Goal: Use online tool/utility: Utilize a website feature to perform a specific function

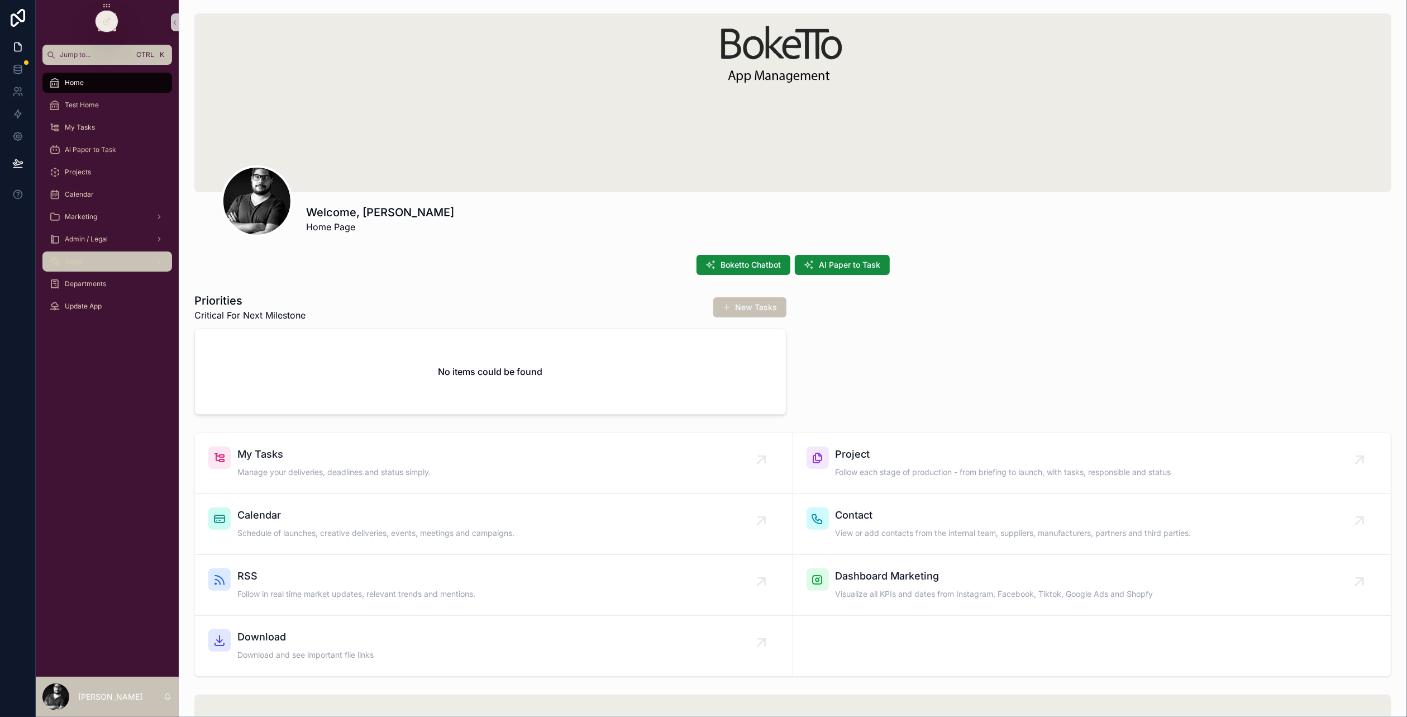
click at [101, 268] on div "Tools" at bounding box center [107, 261] width 116 height 18
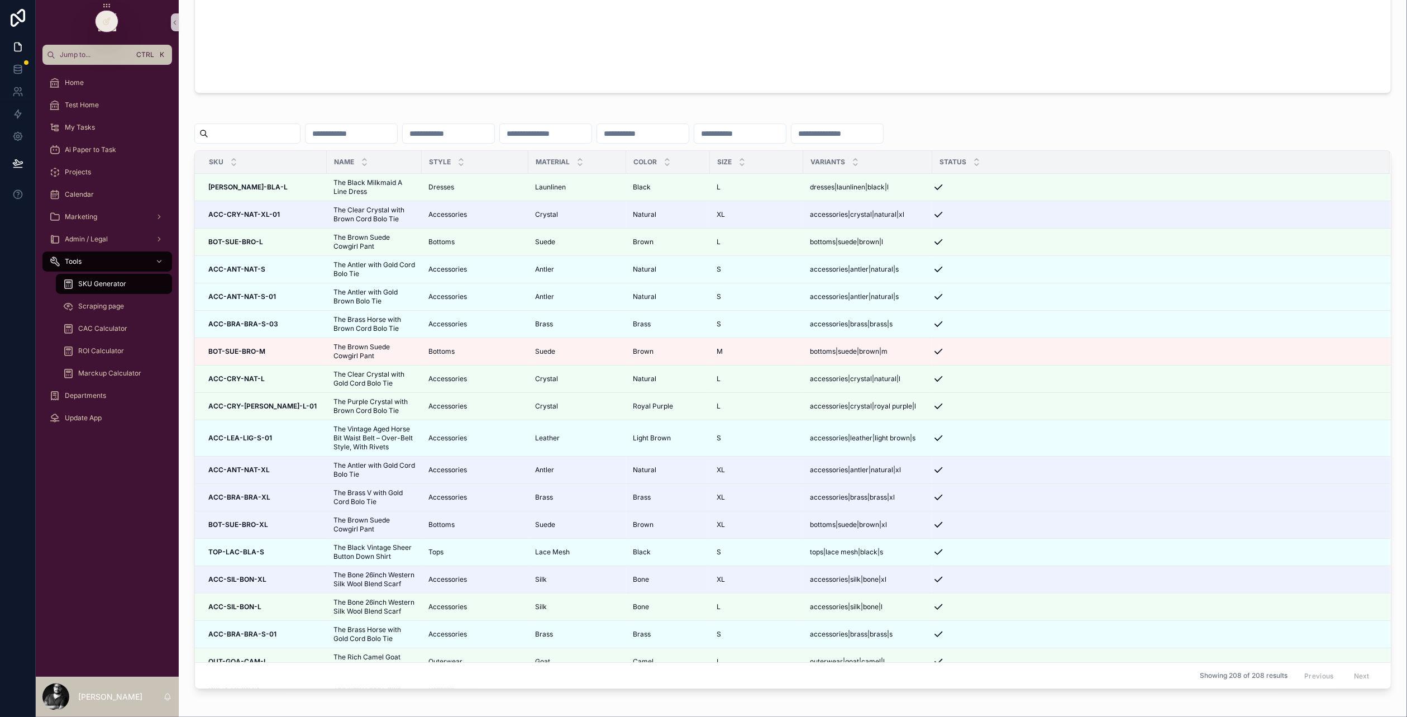
scroll to position [614, 0]
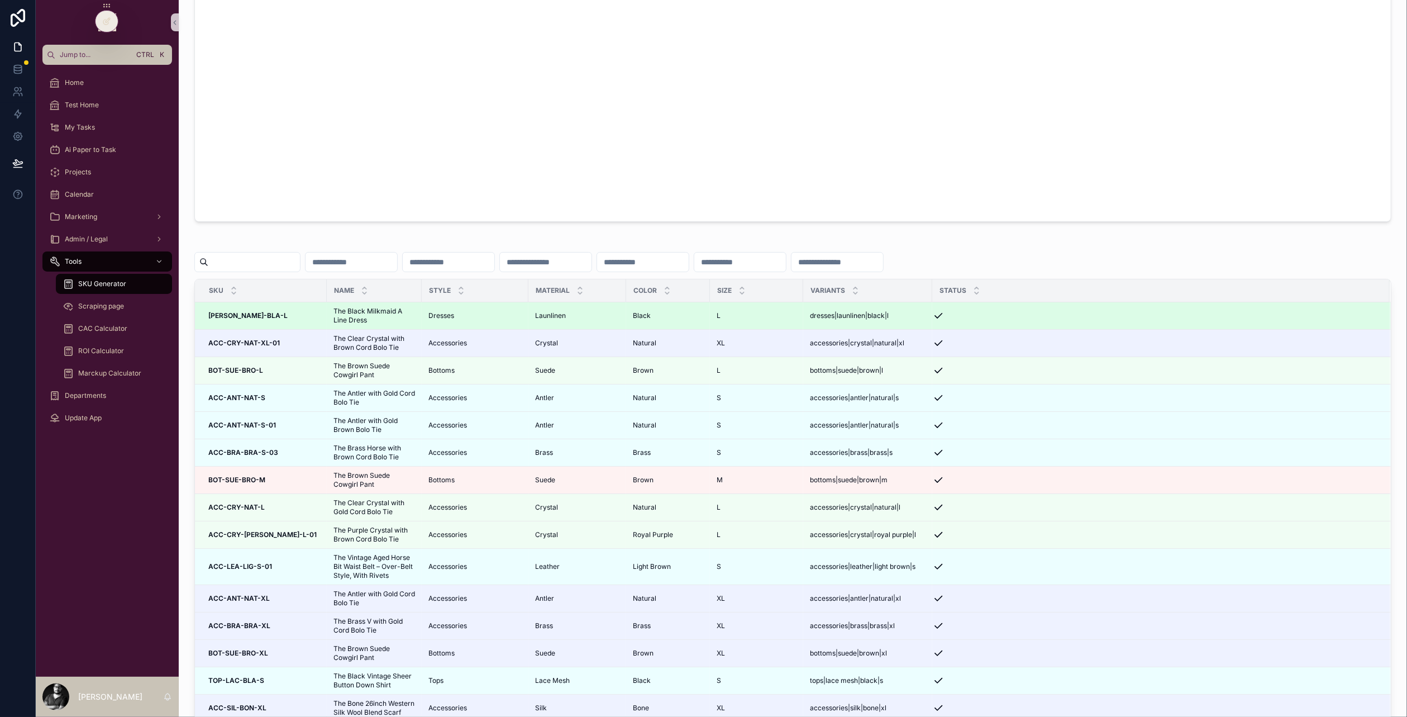
click at [291, 319] on div "DRE-LAU-BLA-L DRE-LAU-BLA-L" at bounding box center [264, 315] width 112 height 9
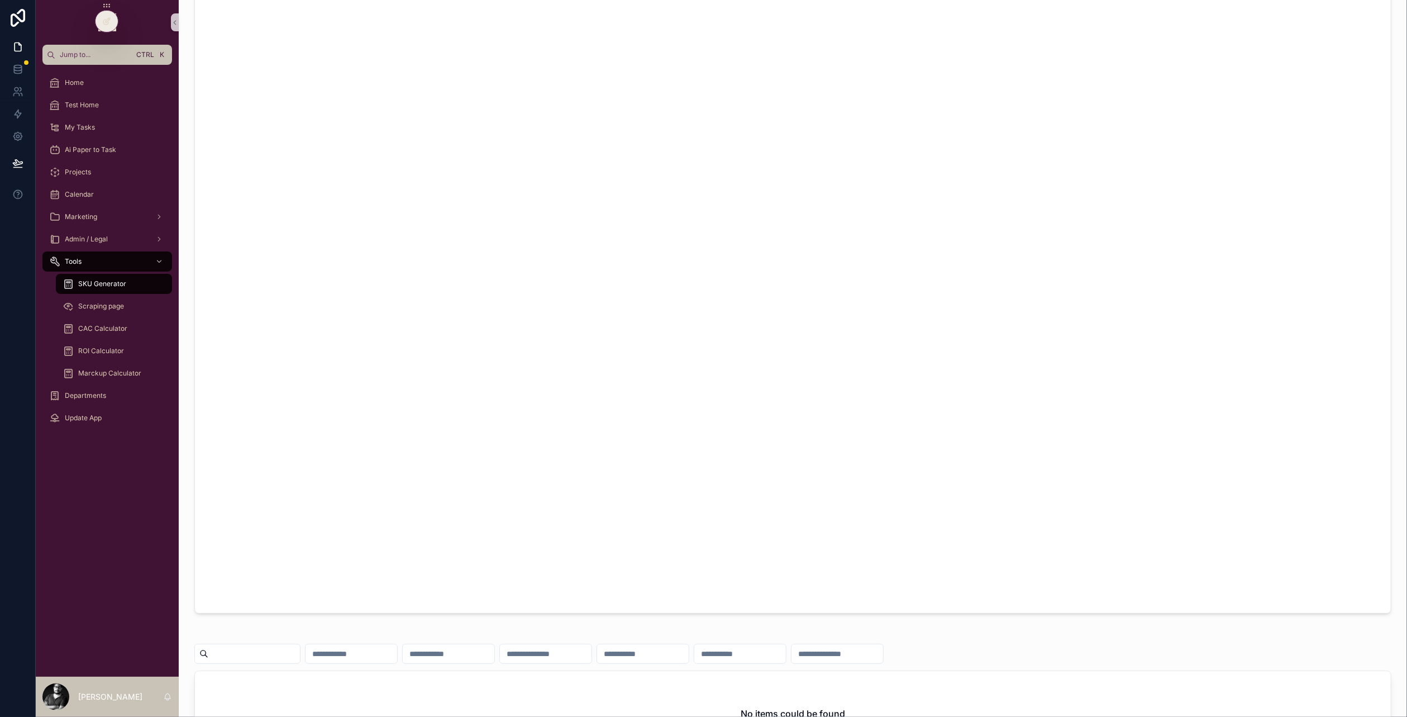
scroll to position [223, 0]
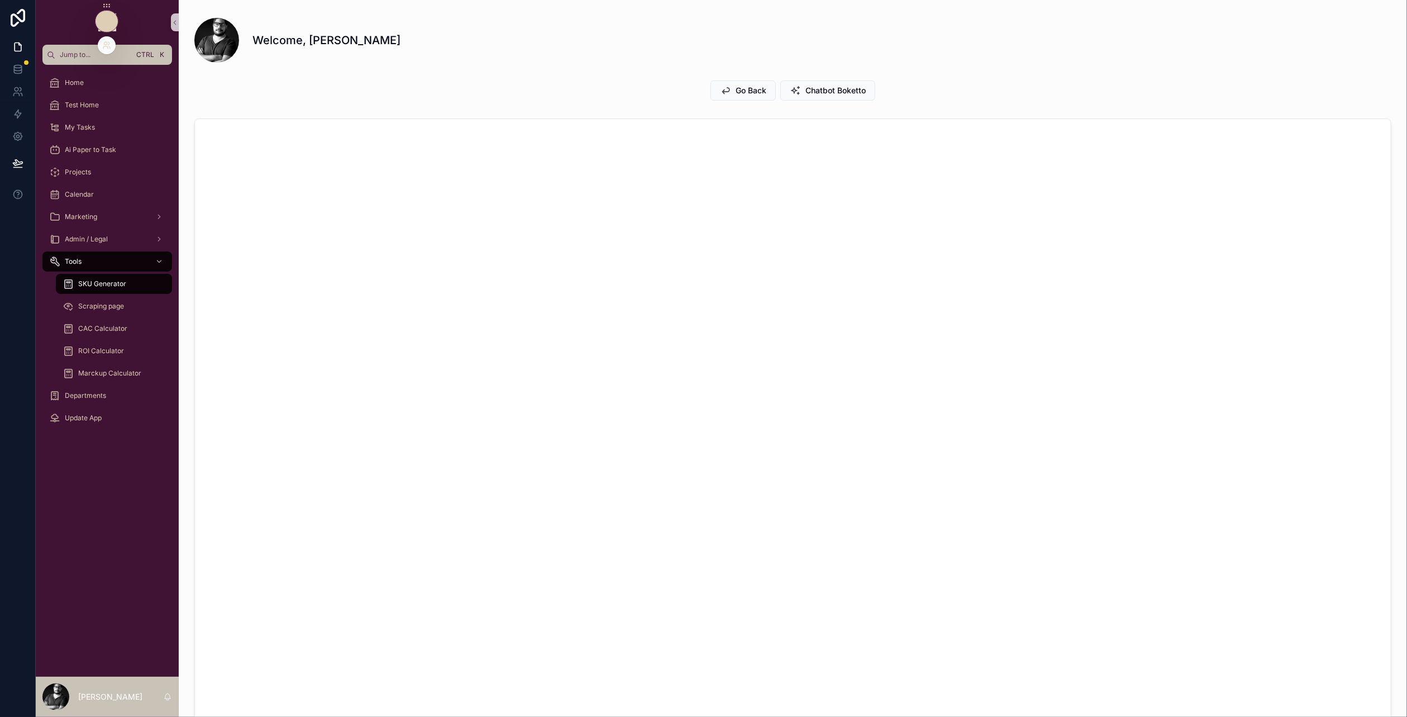
click at [106, 13] on div at bounding box center [107, 21] width 22 height 21
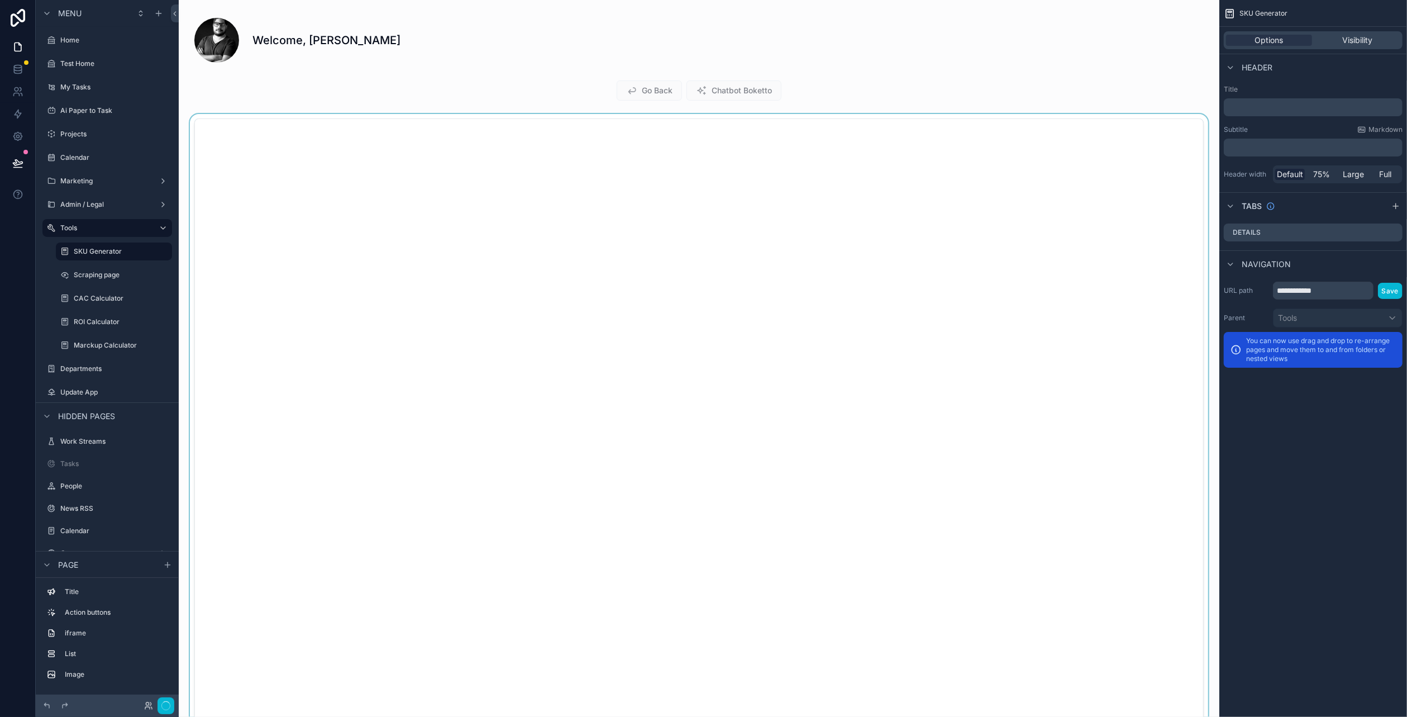
click at [436, 218] on div "scrollable content" at bounding box center [699, 477] width 1023 height 727
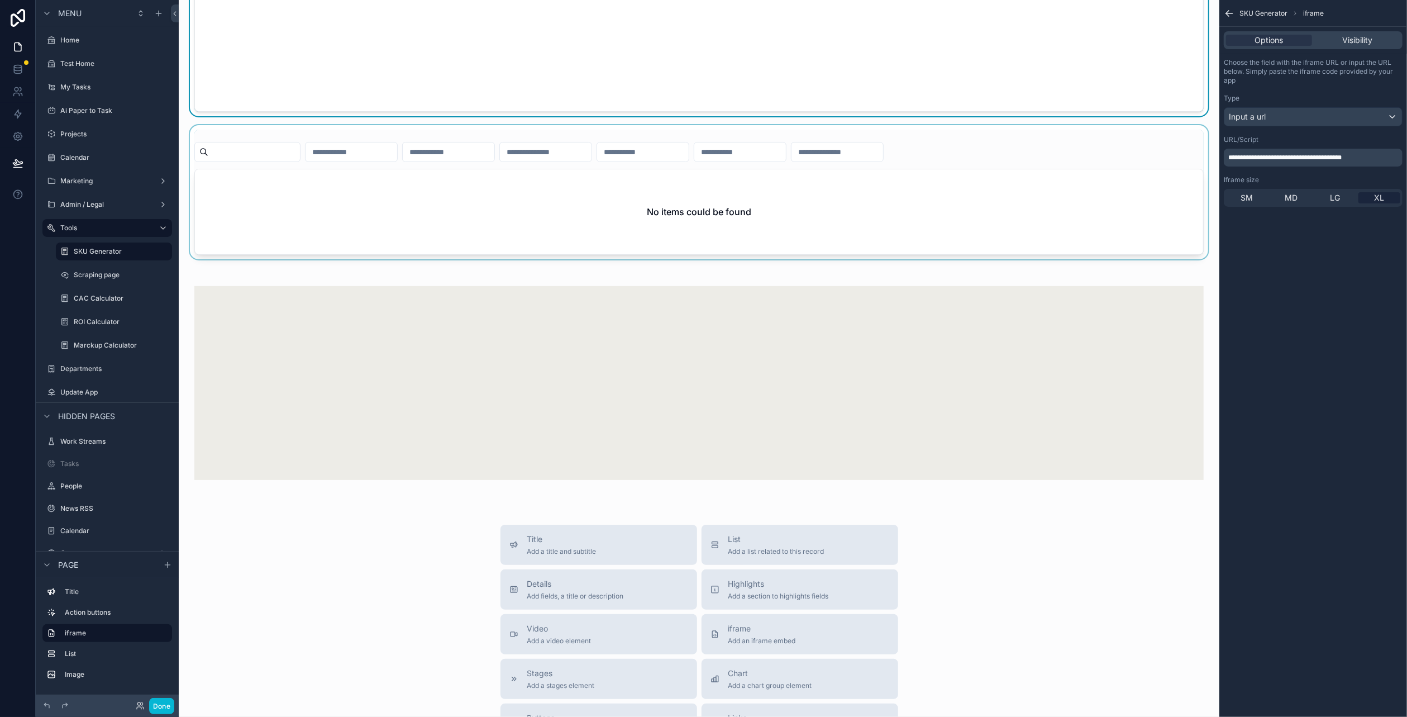
scroll to position [782, 0]
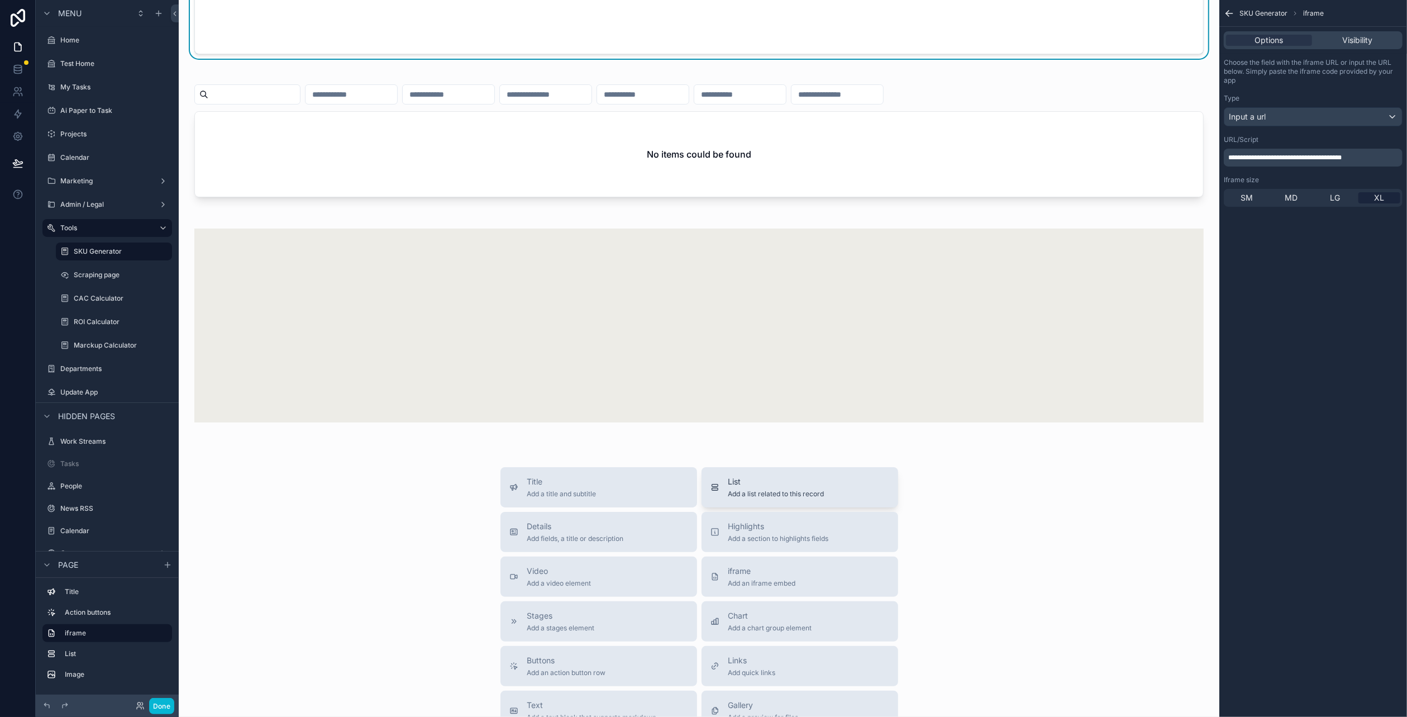
click at [744, 482] on span "List" at bounding box center [776, 481] width 96 height 11
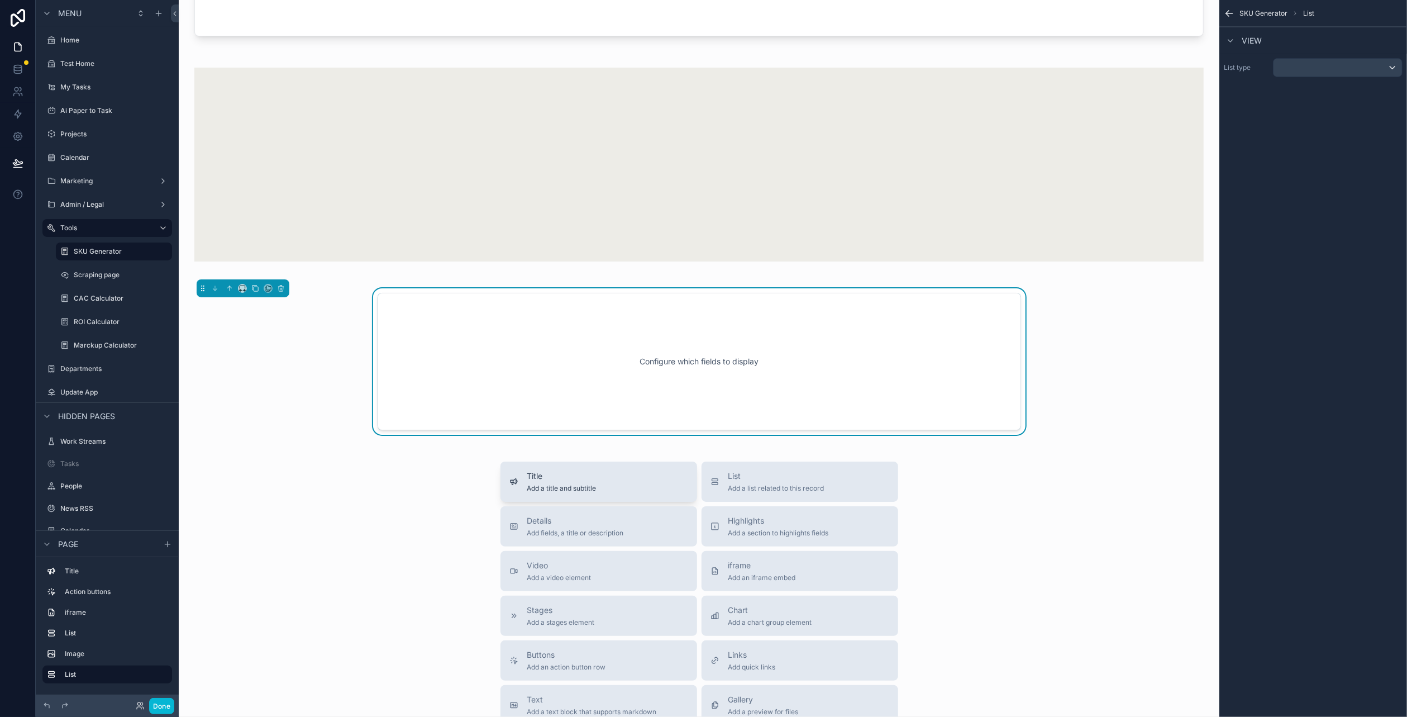
scroll to position [944, 0]
click at [243, 285] on icon "scrollable content" at bounding box center [242, 286] width 5 height 3
click at [275, 430] on span "Full width" at bounding box center [264, 433] width 35 height 13
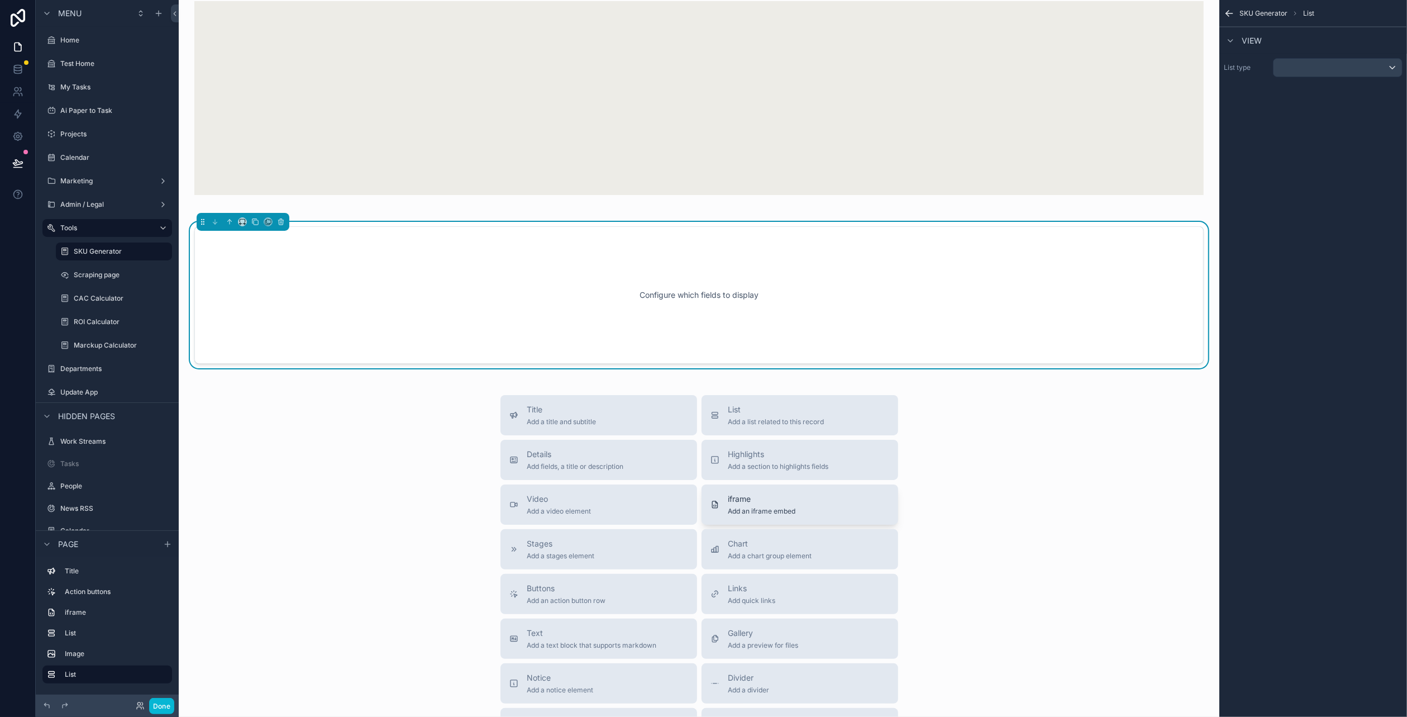
scroll to position [1111, 0]
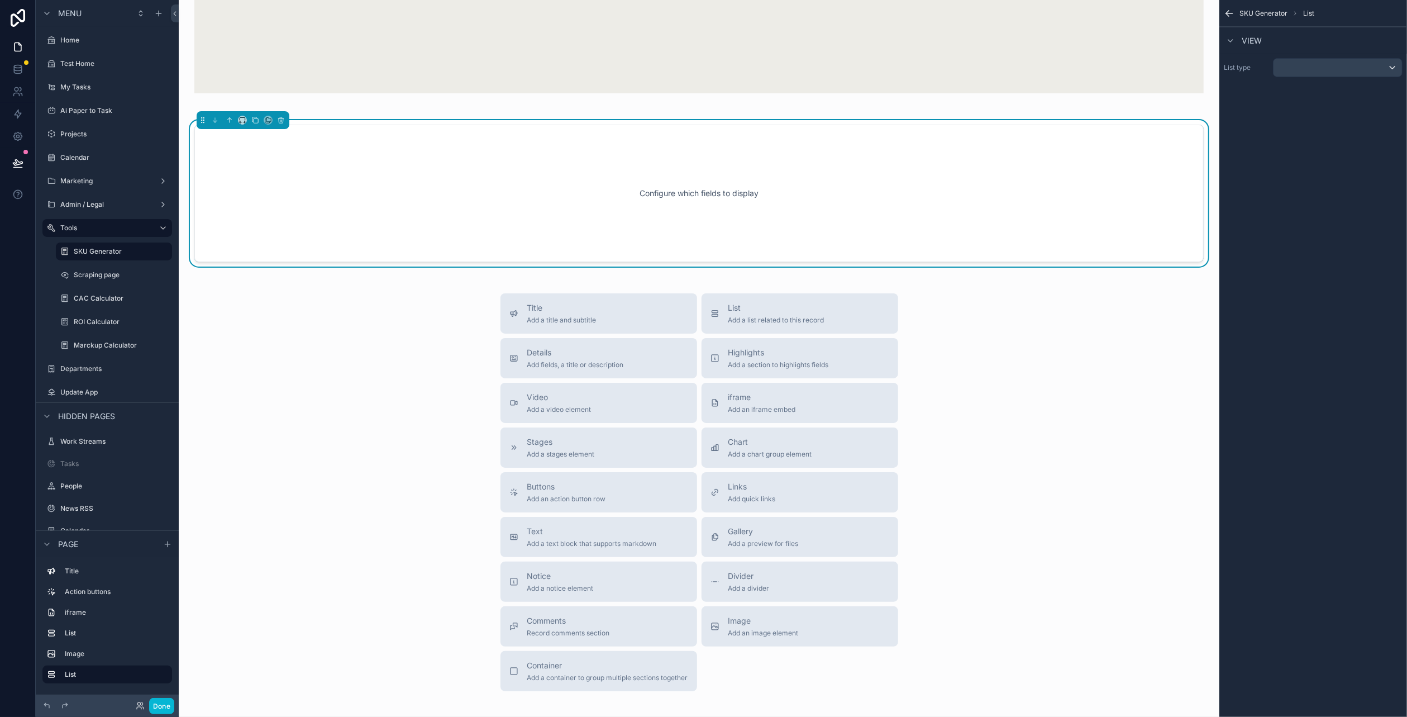
drag, startPoint x: 757, startPoint y: 401, endPoint x: 664, endPoint y: 199, distance: 221.5
click at [752, 405] on span "Add an iframe embed" at bounding box center [762, 409] width 68 height 9
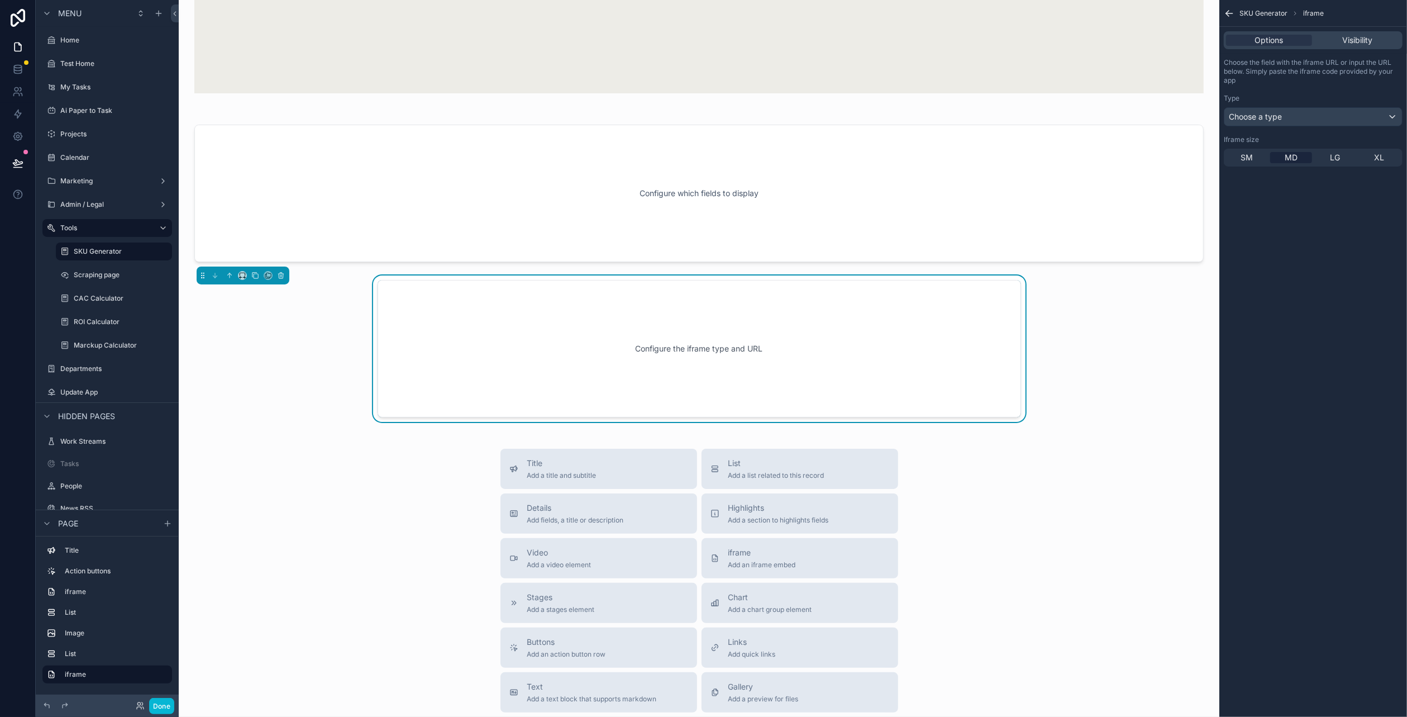
scroll to position [1098, 0]
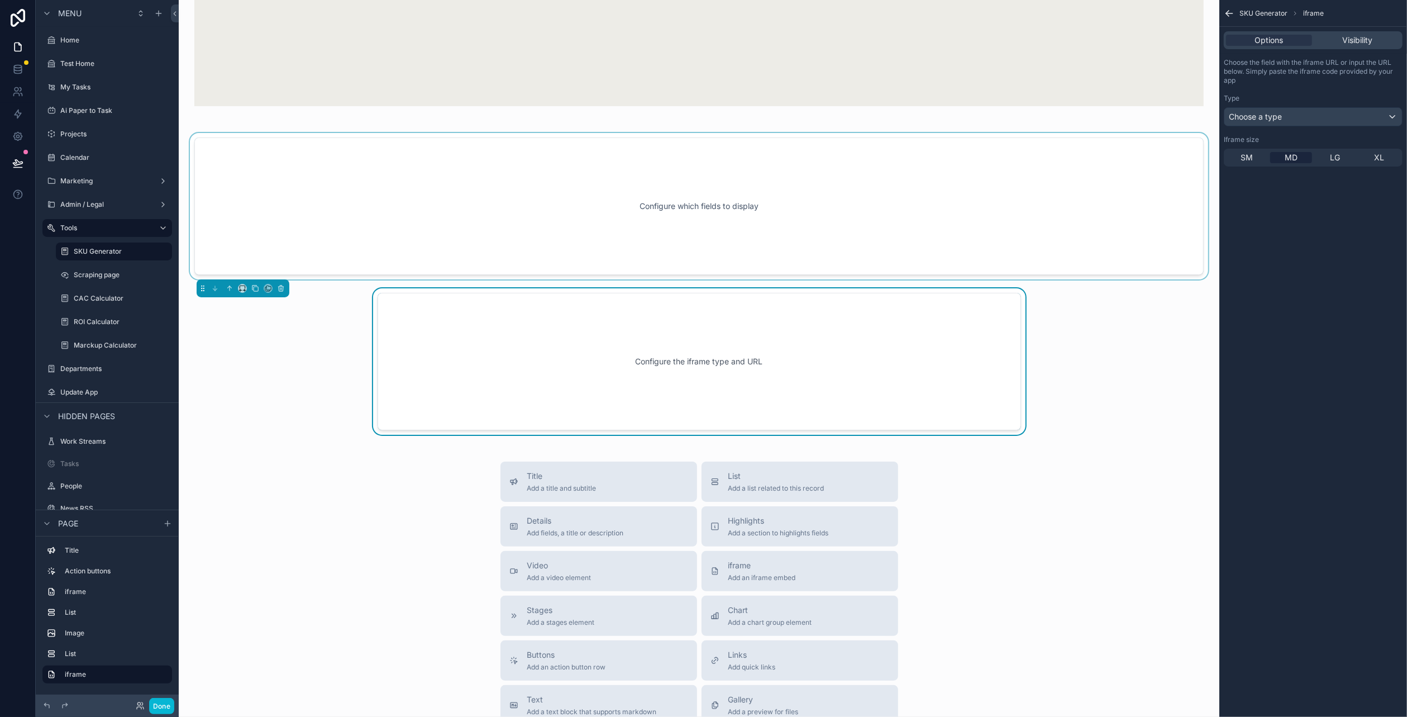
click at [546, 233] on div "scrollable content" at bounding box center [699, 206] width 1023 height 146
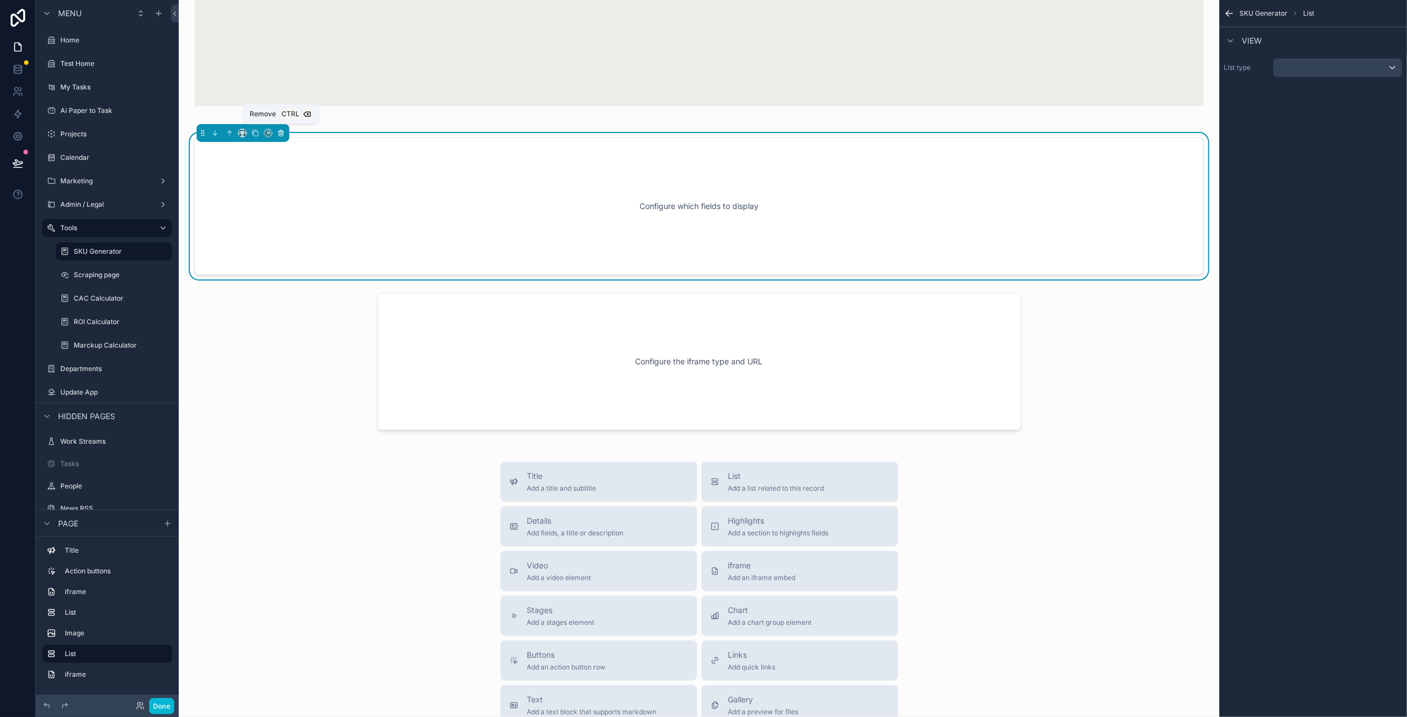
click at [277, 131] on icon "scrollable content" at bounding box center [281, 133] width 8 height 8
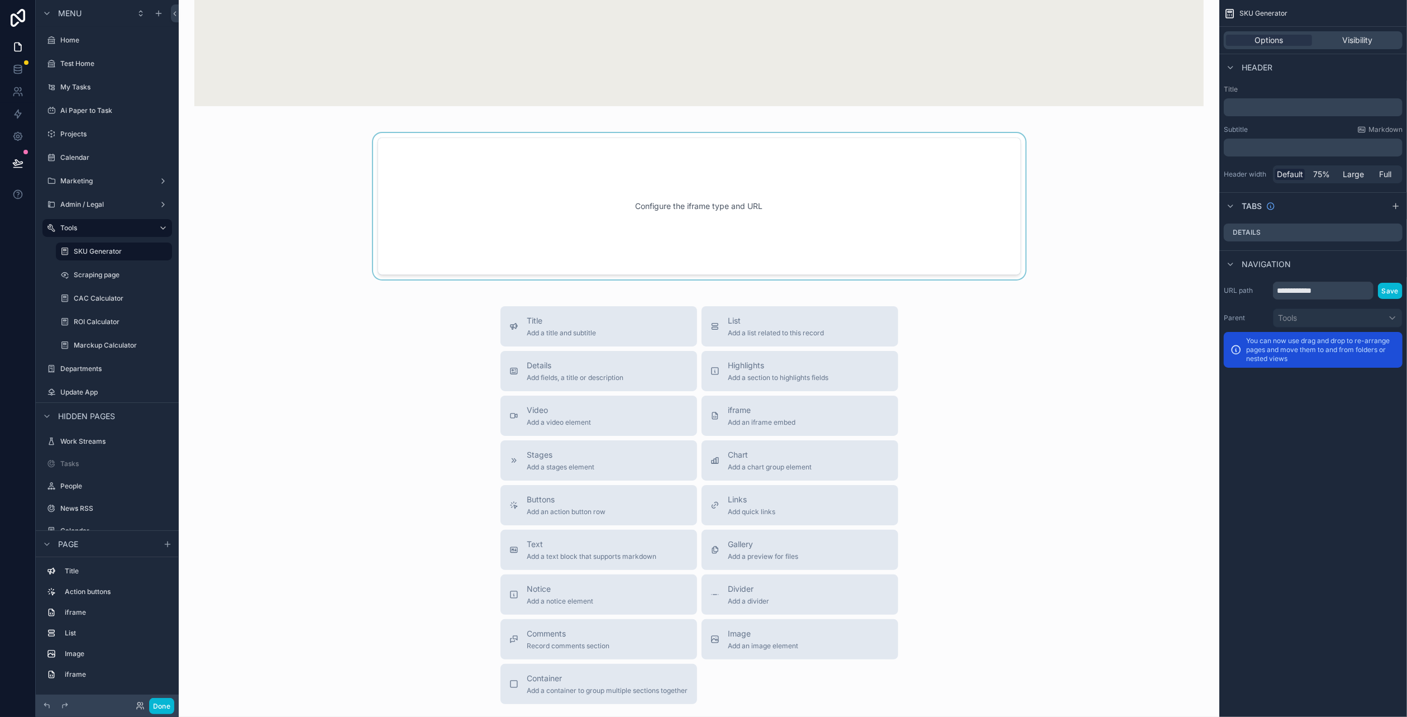
click at [510, 230] on div "scrollable content" at bounding box center [699, 206] width 1023 height 146
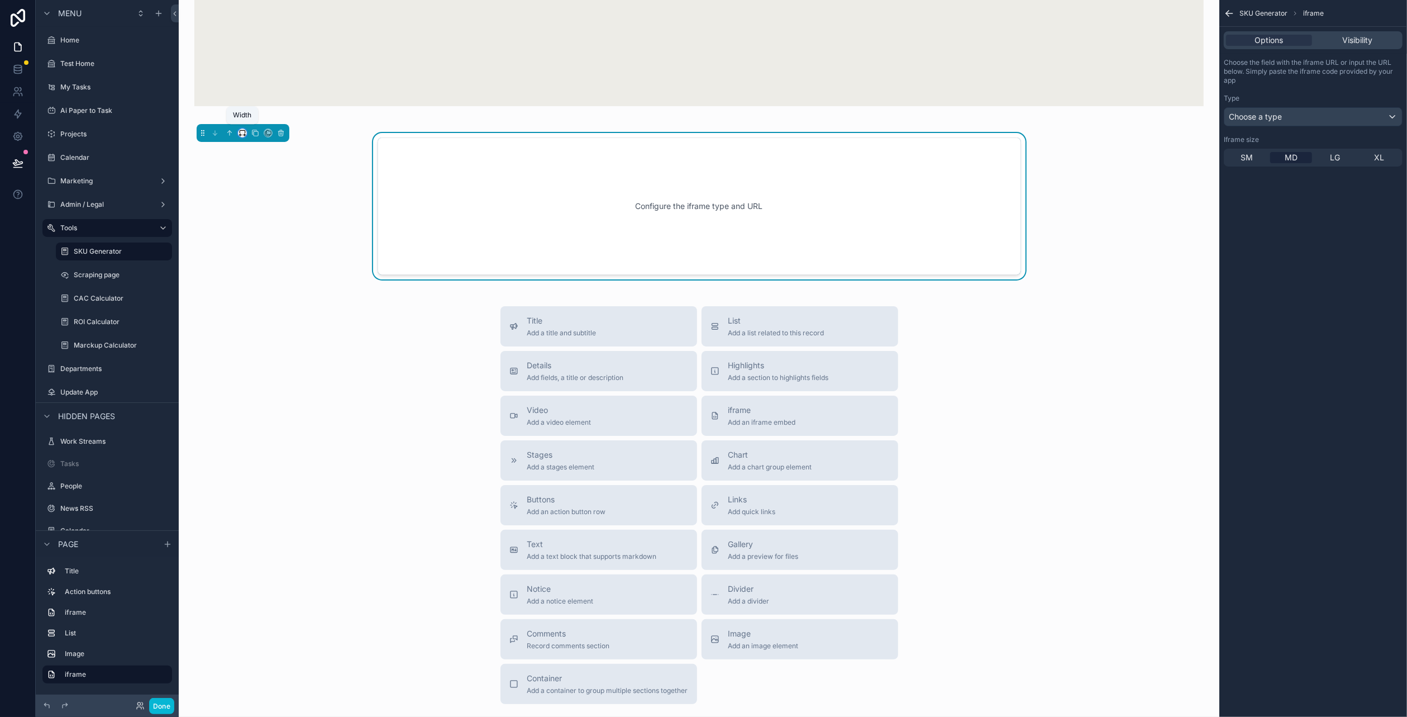
click at [242, 130] on icon "scrollable content" at bounding box center [243, 133] width 8 height 8
click at [268, 252] on span "Full width" at bounding box center [264, 247] width 35 height 13
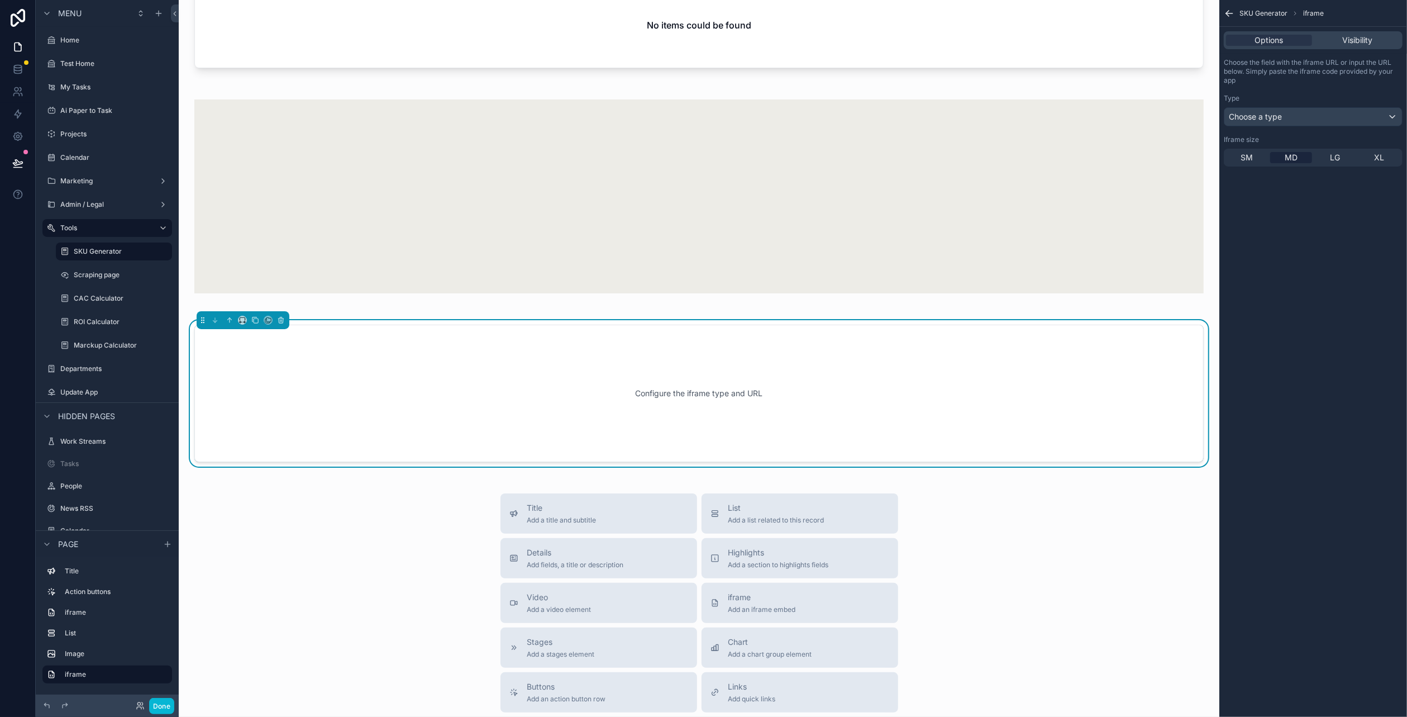
scroll to position [931, 0]
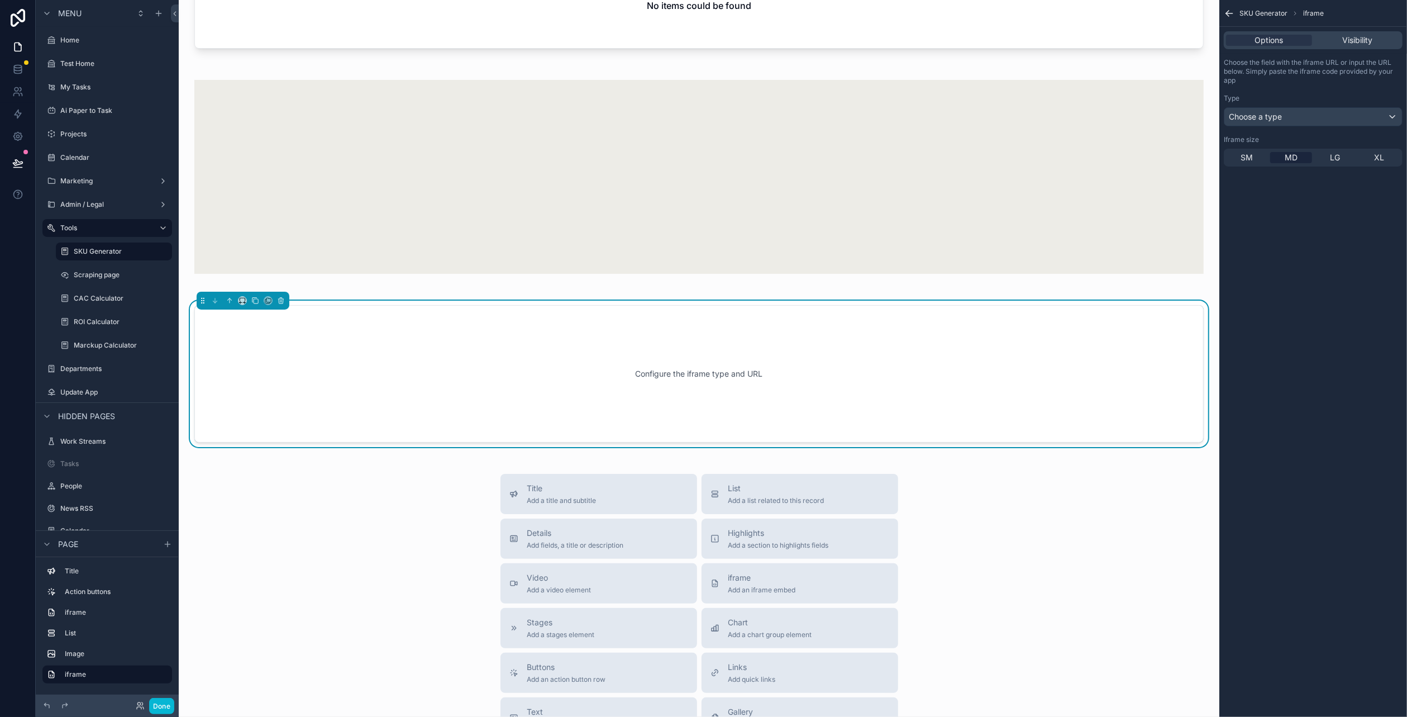
click at [270, 382] on div "Configure the iframe type and URL" at bounding box center [699, 373] width 973 height 101
click at [1271, 122] on span "Choose a type" at bounding box center [1255, 116] width 53 height 11
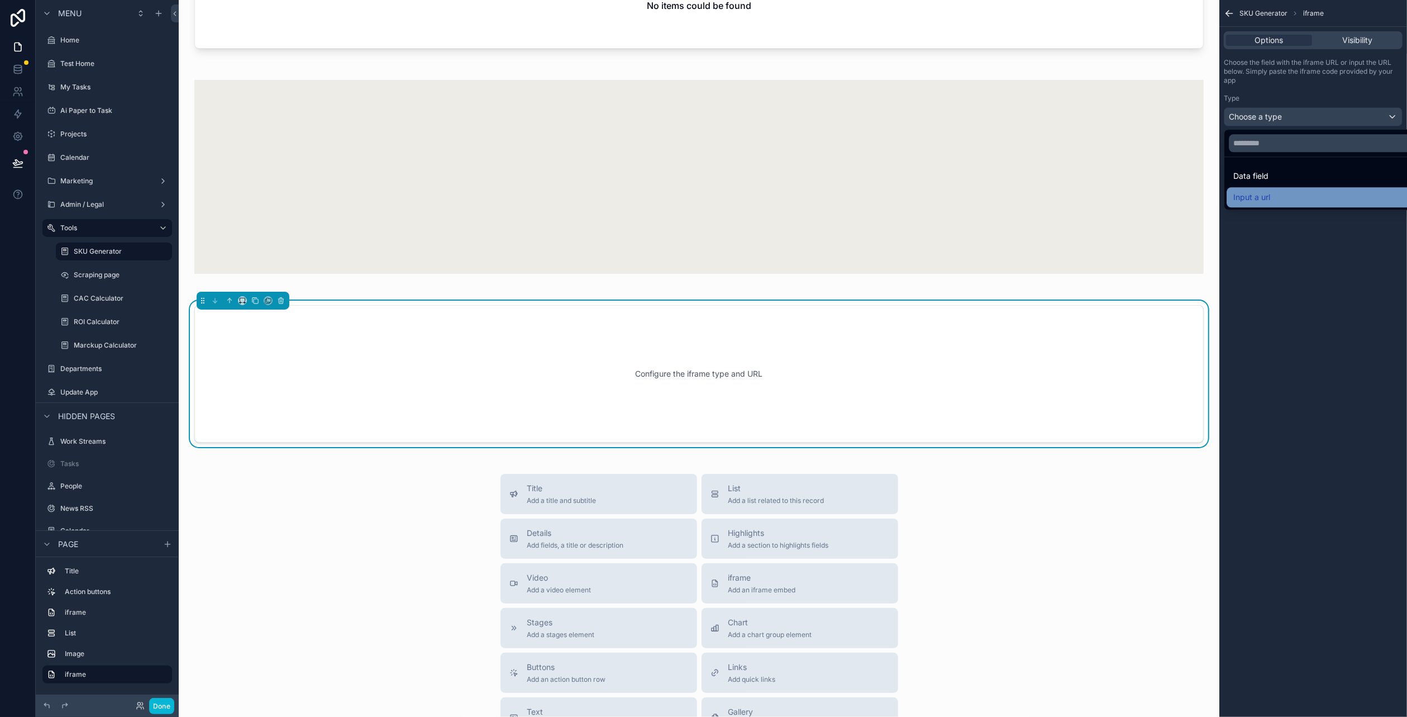
click at [1288, 192] on div "Input a url" at bounding box center [1326, 196] width 186 height 13
click at [1261, 156] on p "﻿" at bounding box center [1314, 157] width 172 height 9
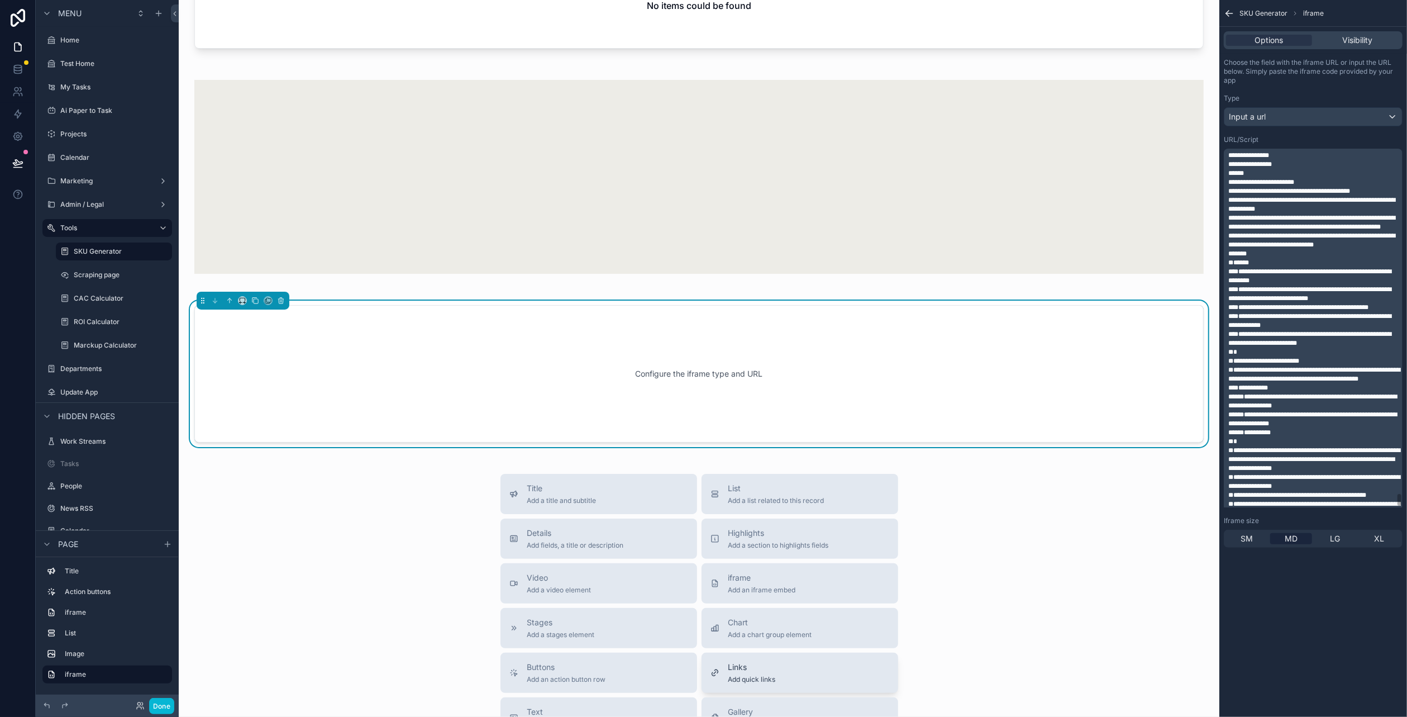
scroll to position [17191, 0]
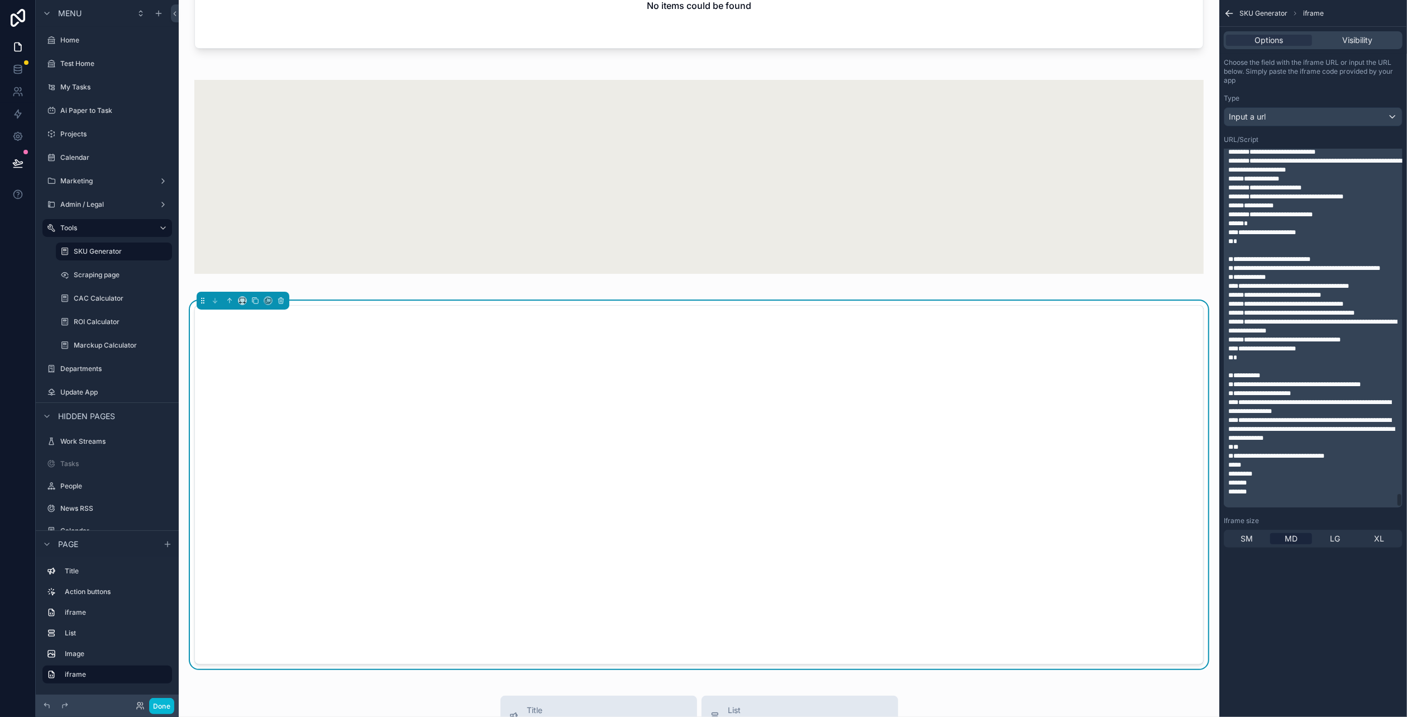
click at [1244, 482] on span "*******" at bounding box center [1237, 482] width 18 height 7
click at [435, 271] on div "scrollable content" at bounding box center [699, 177] width 1023 height 230
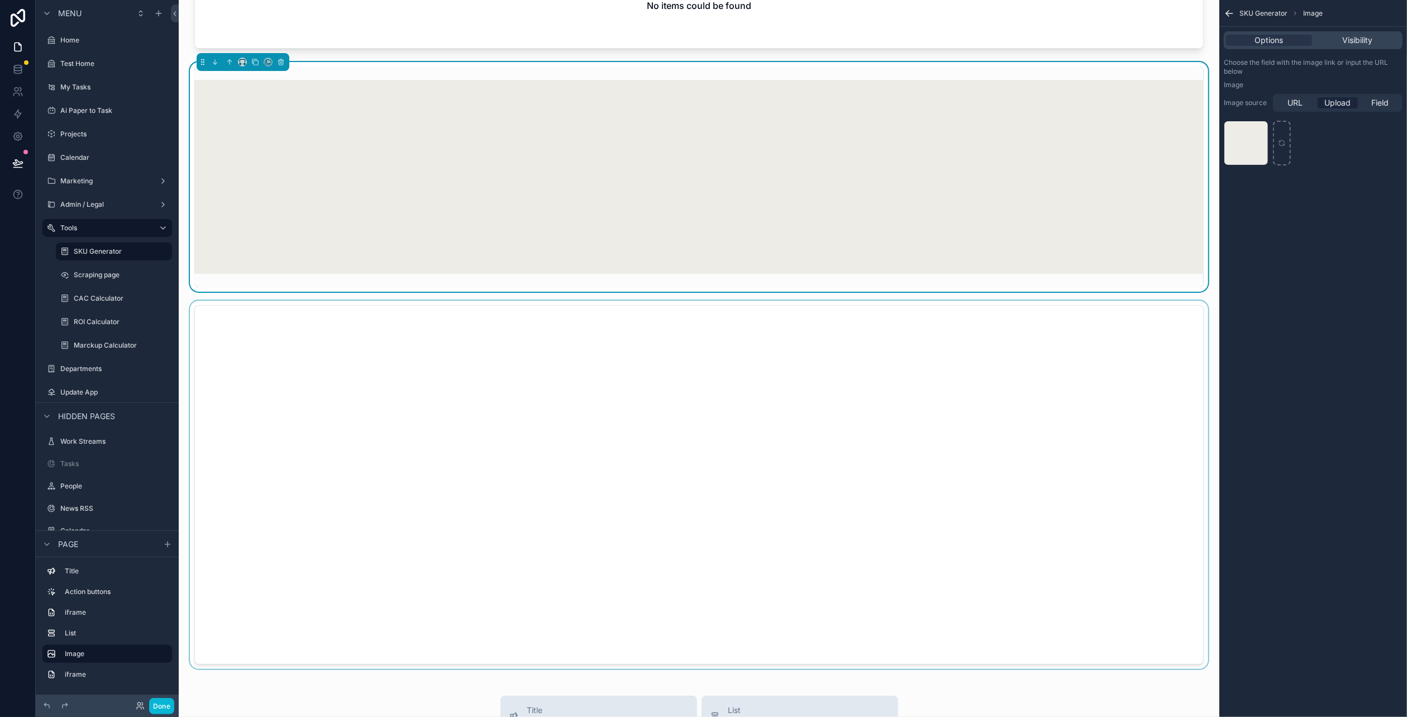
click at [475, 388] on div "scrollable content" at bounding box center [699, 485] width 1023 height 369
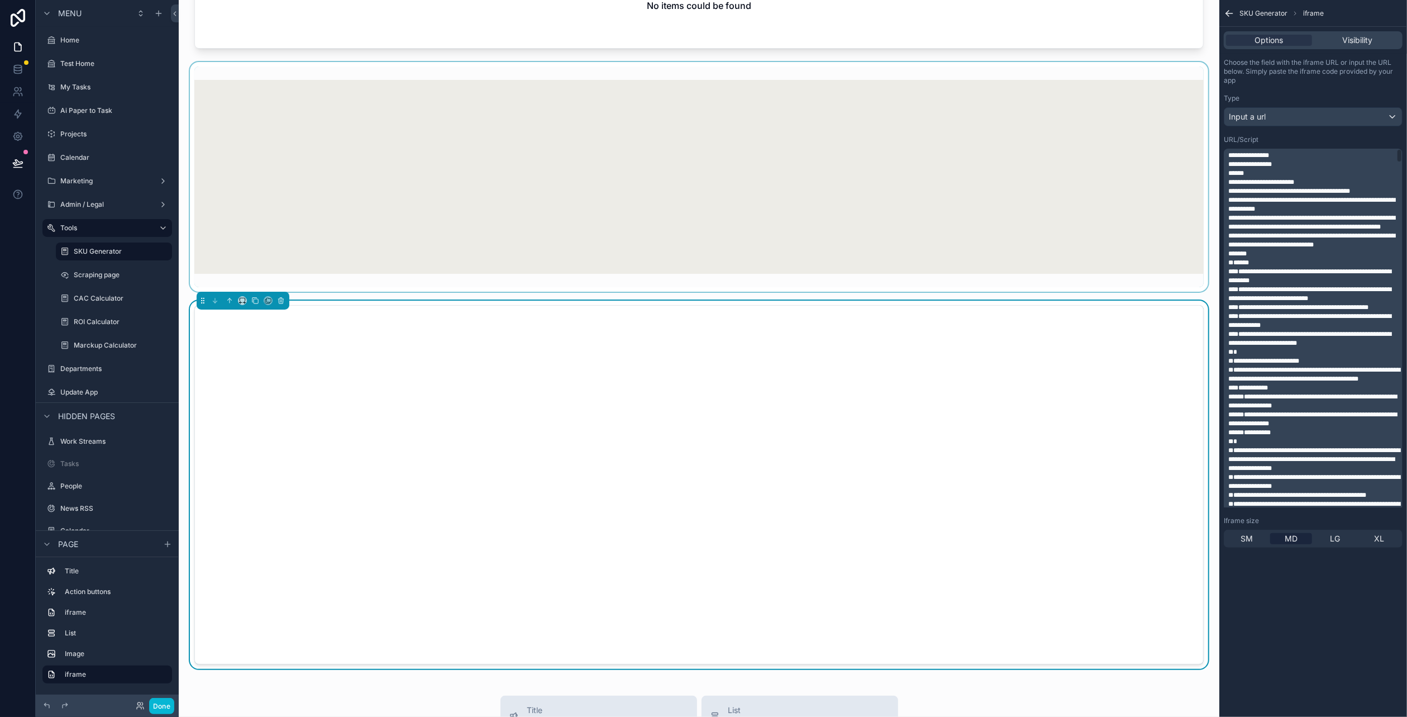
click at [1363, 382] on span "**********" at bounding box center [1314, 374] width 172 height 16
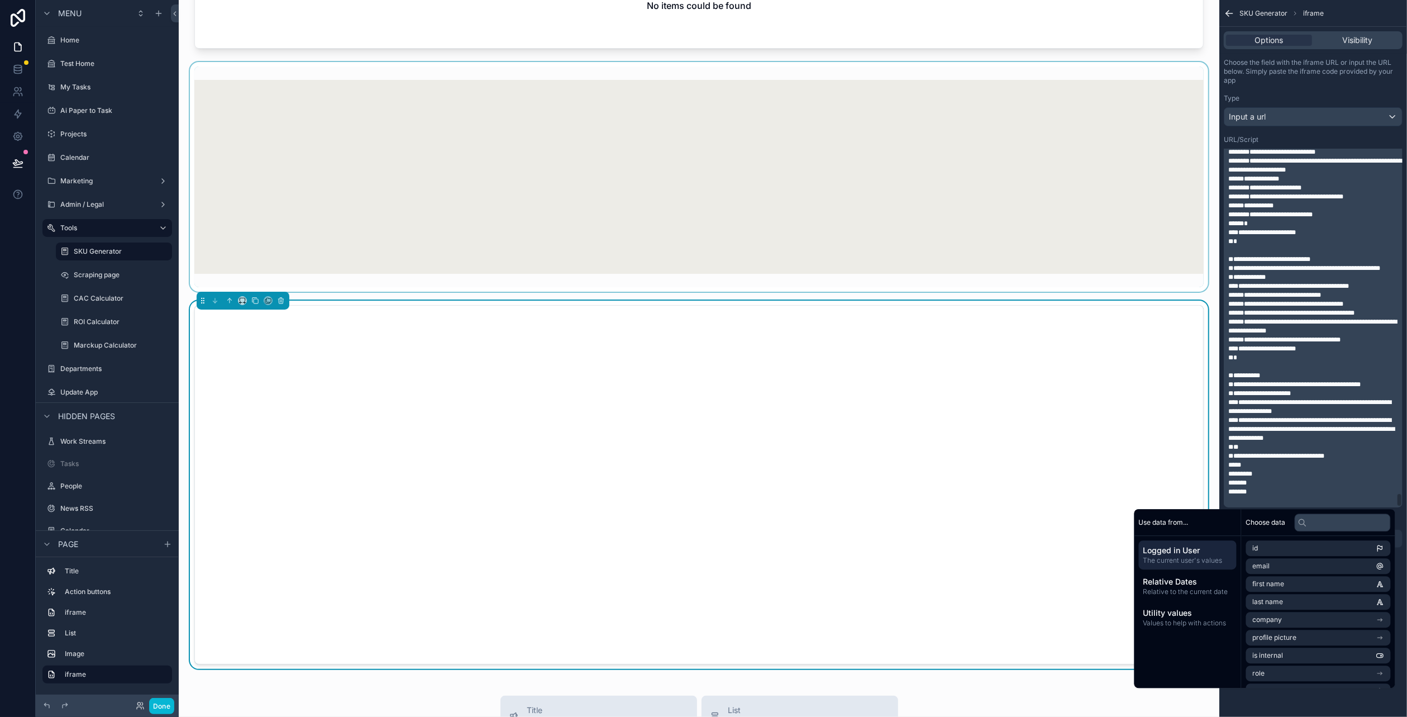
drag, startPoint x: 1400, startPoint y: 171, endPoint x: 1405, endPoint y: 512, distance: 340.2
click at [1405, 512] on div "**********" at bounding box center [1313, 303] width 188 height 498
click at [1309, 495] on p "*******" at bounding box center [1314, 491] width 172 height 9
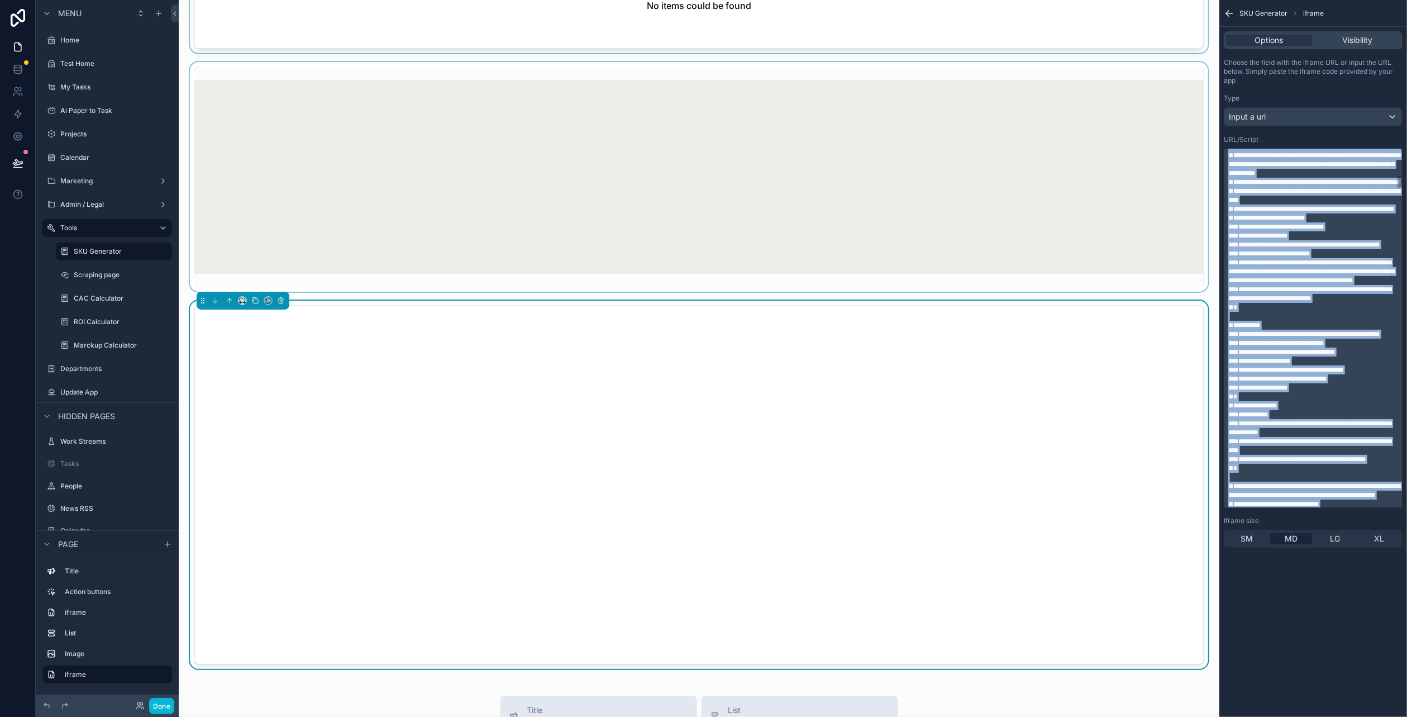
scroll to position [0, 0]
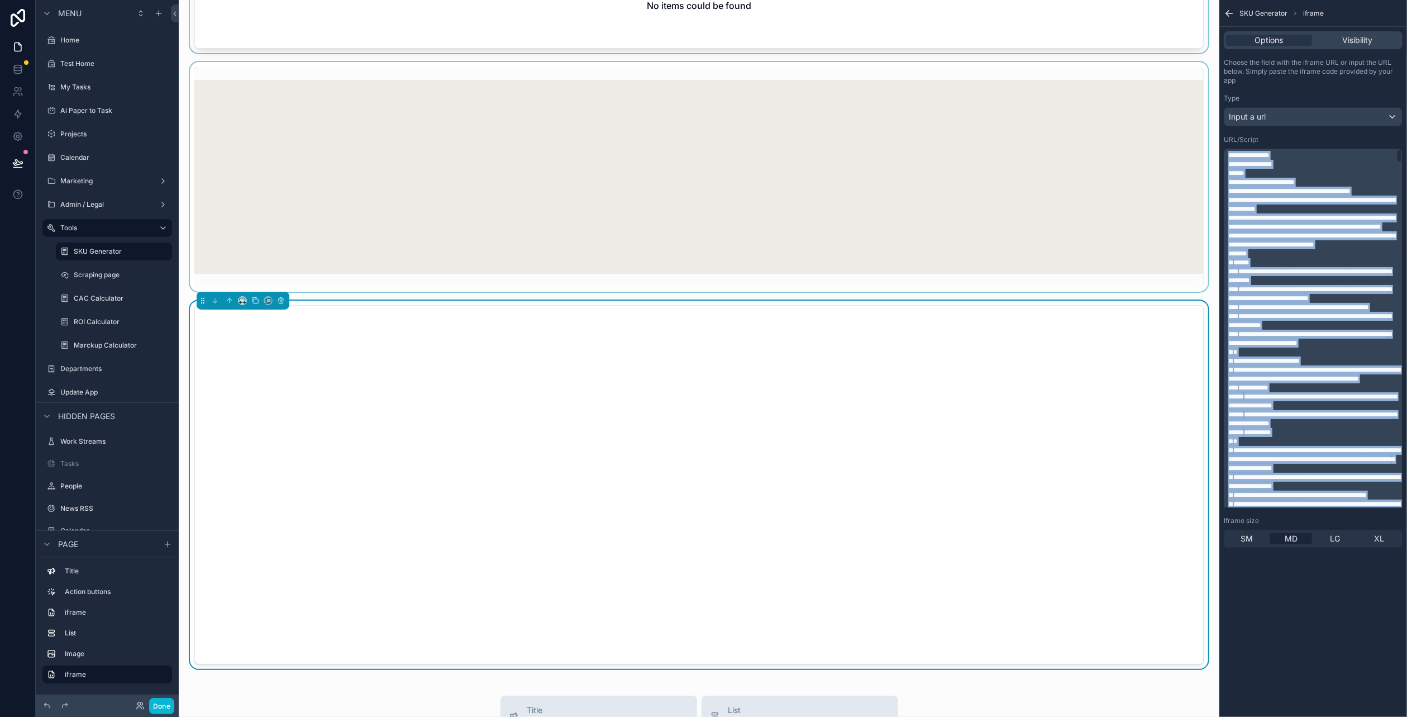
drag, startPoint x: 1309, startPoint y: 495, endPoint x: 1194, endPoint y: -1, distance: 508.8
click at [1194, 0] on div "Jump to... Ctrl K Home Test Home My Tasks Ai Paper to Task Projects Calendar Ma…" at bounding box center [793, 358] width 1228 height 717
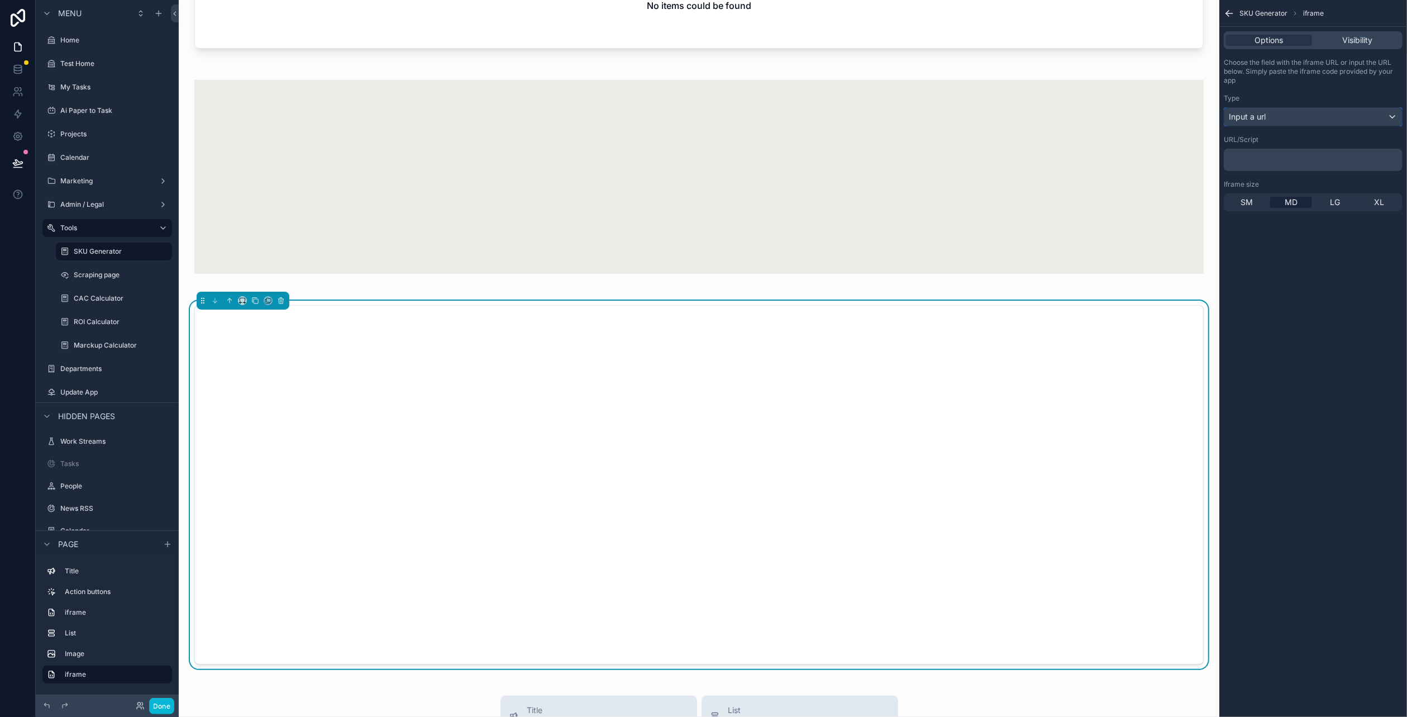
click at [1276, 108] on div "Input a url" at bounding box center [1313, 117] width 178 height 18
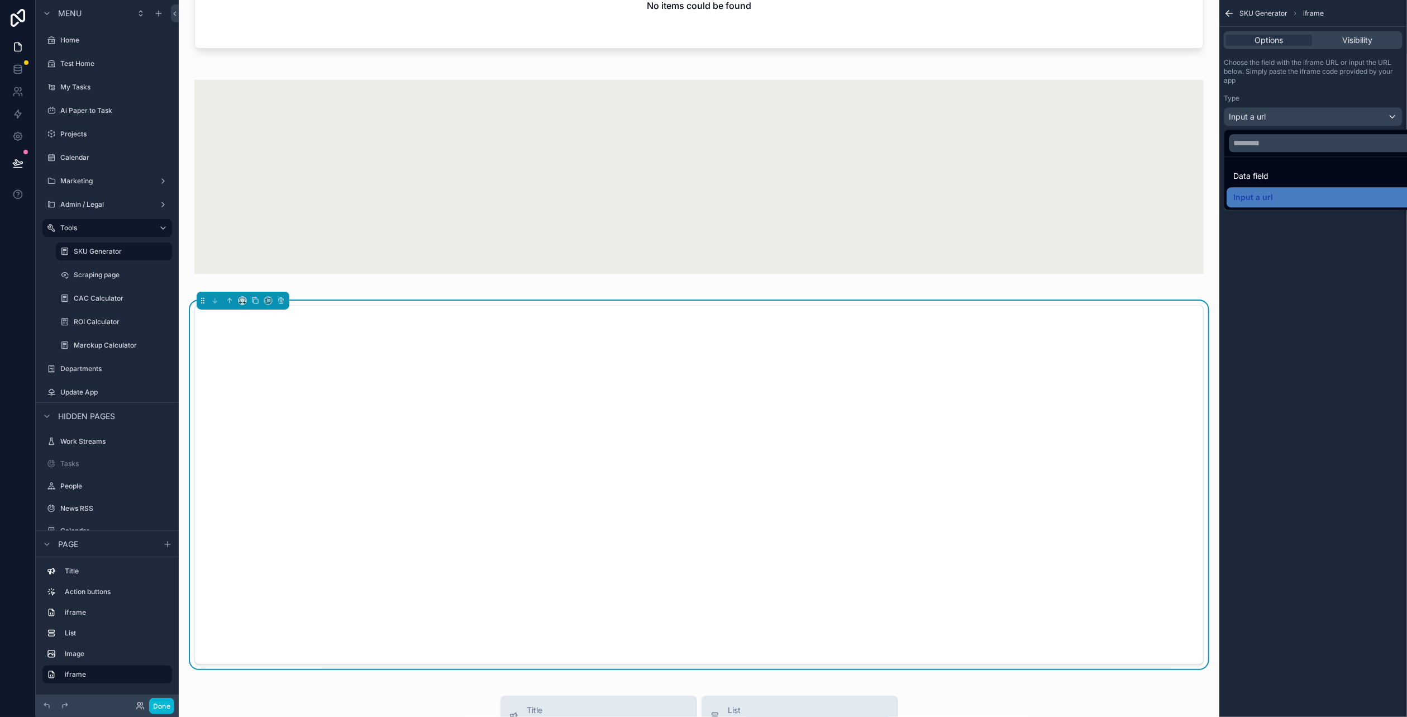
click at [1281, 118] on div "scrollable content" at bounding box center [703, 358] width 1407 height 717
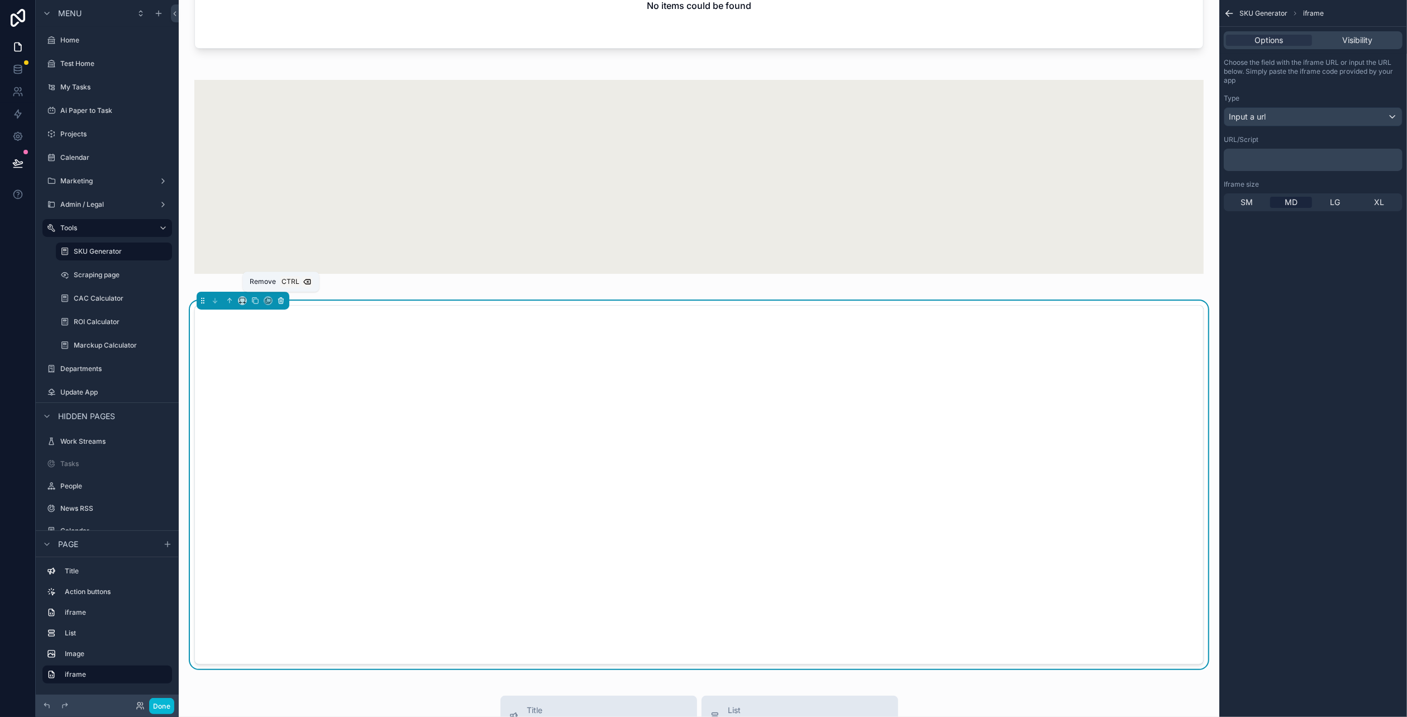
click at [280, 297] on icon "scrollable content" at bounding box center [281, 301] width 8 height 8
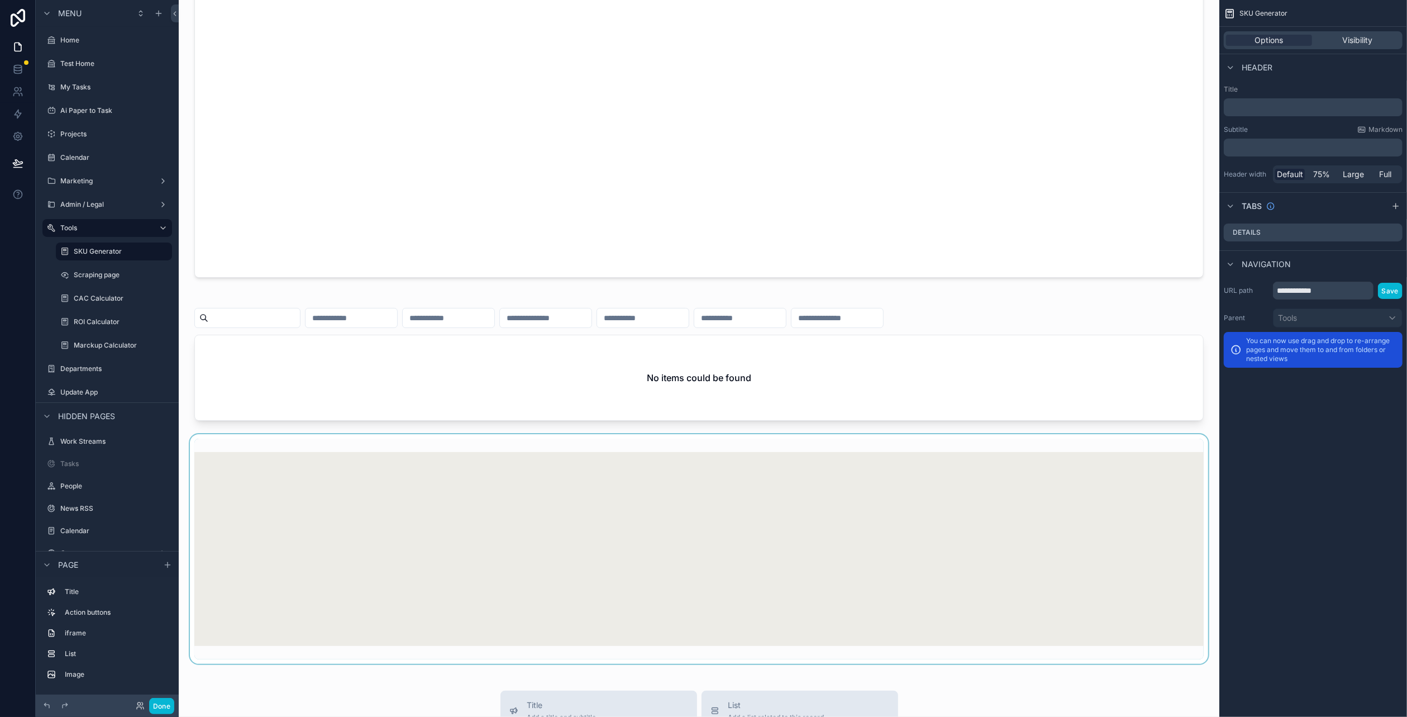
scroll to position [503, 0]
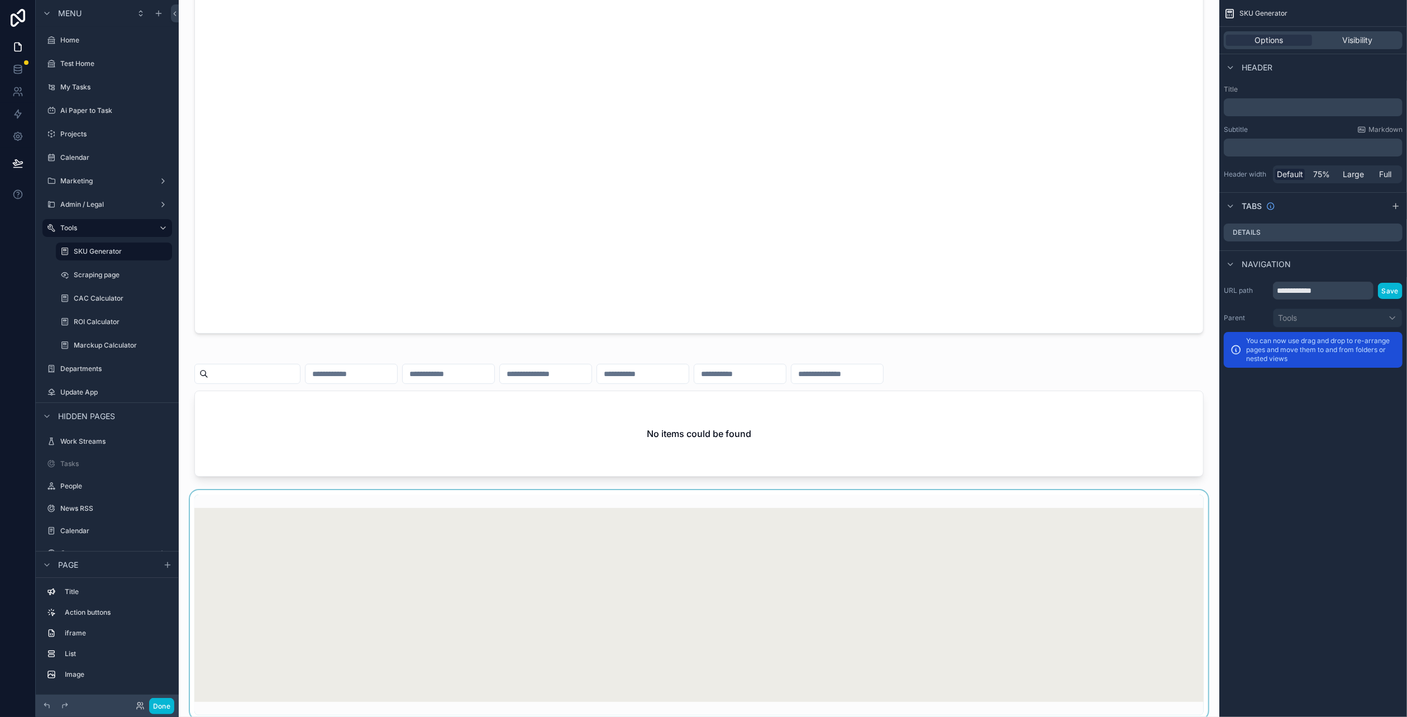
click at [509, 545] on div "scrollable content" at bounding box center [699, 605] width 1023 height 230
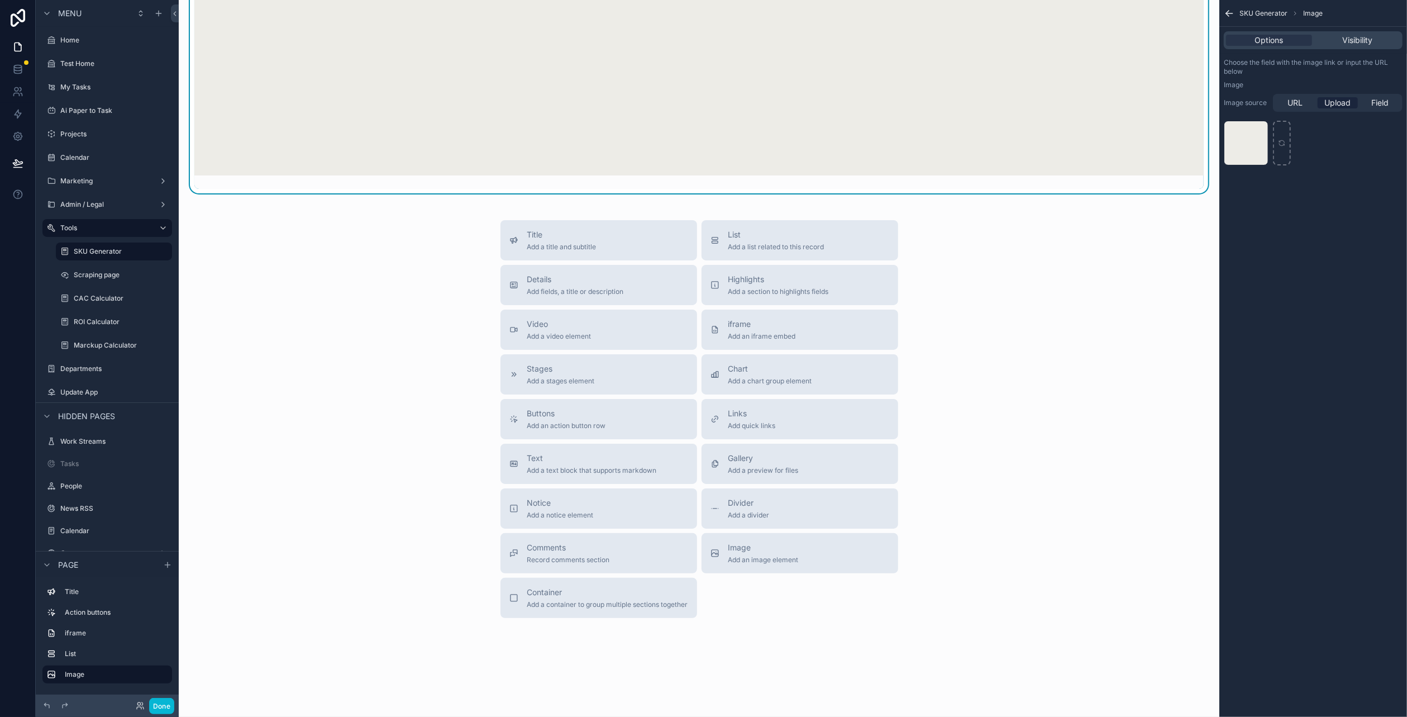
scroll to position [1035, 0]
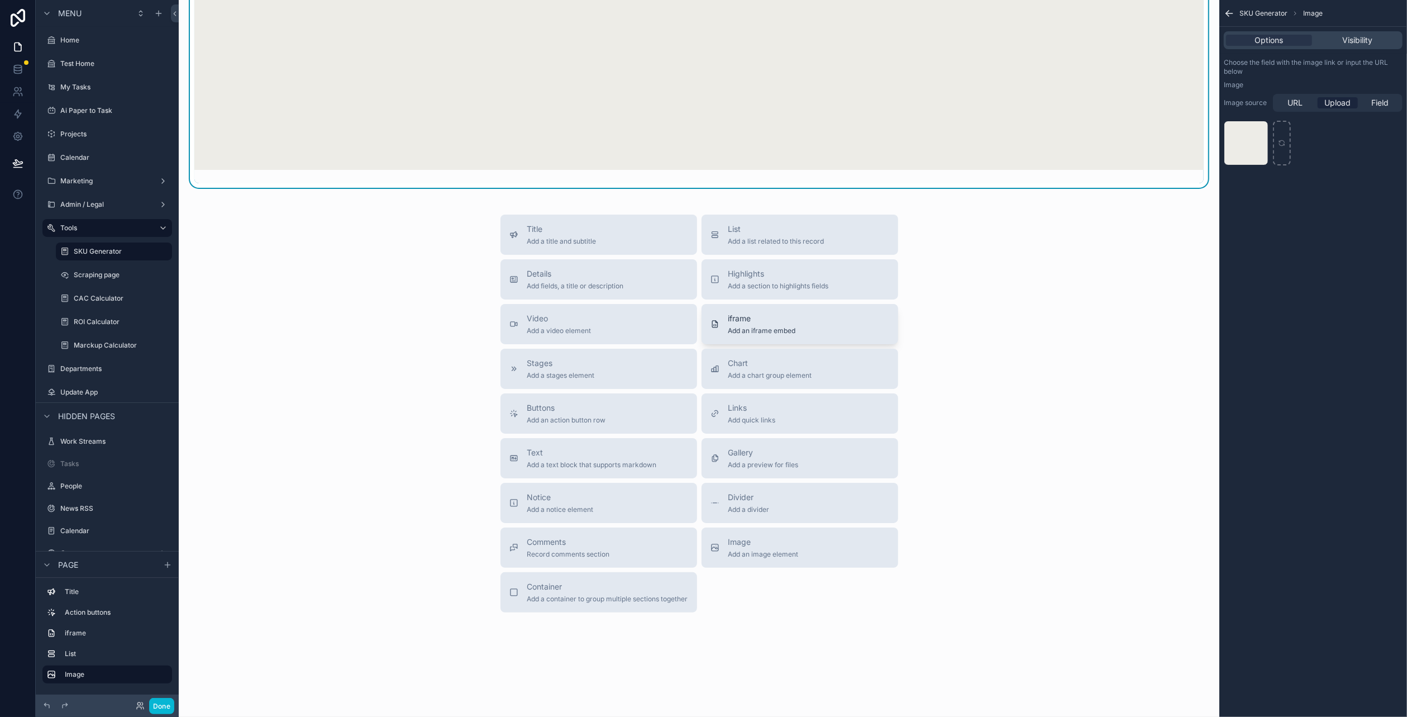
click at [776, 326] on span "Add an iframe embed" at bounding box center [762, 330] width 68 height 9
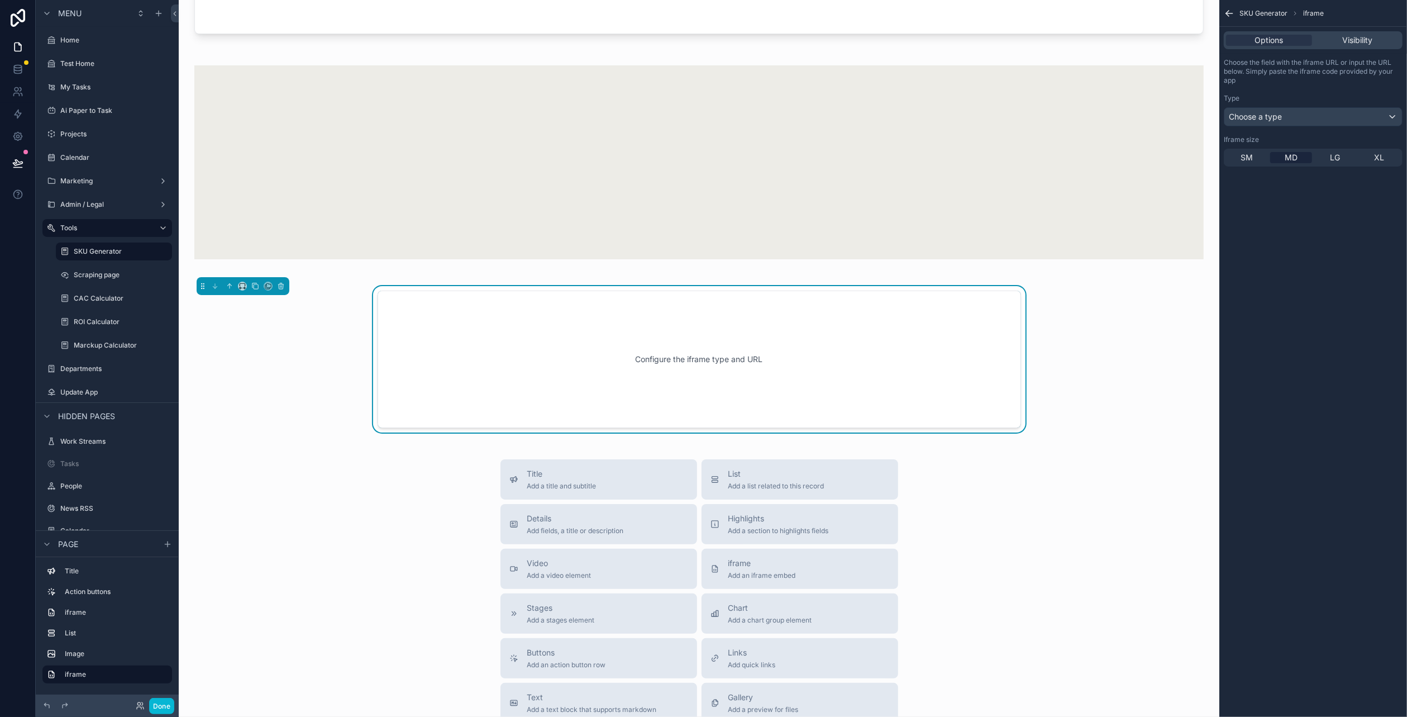
scroll to position [944, 0]
click at [771, 342] on div "Configure the iframe type and URL" at bounding box center [699, 361] width 607 height 101
click at [1274, 122] on div "Choose a type" at bounding box center [1313, 117] width 178 height 18
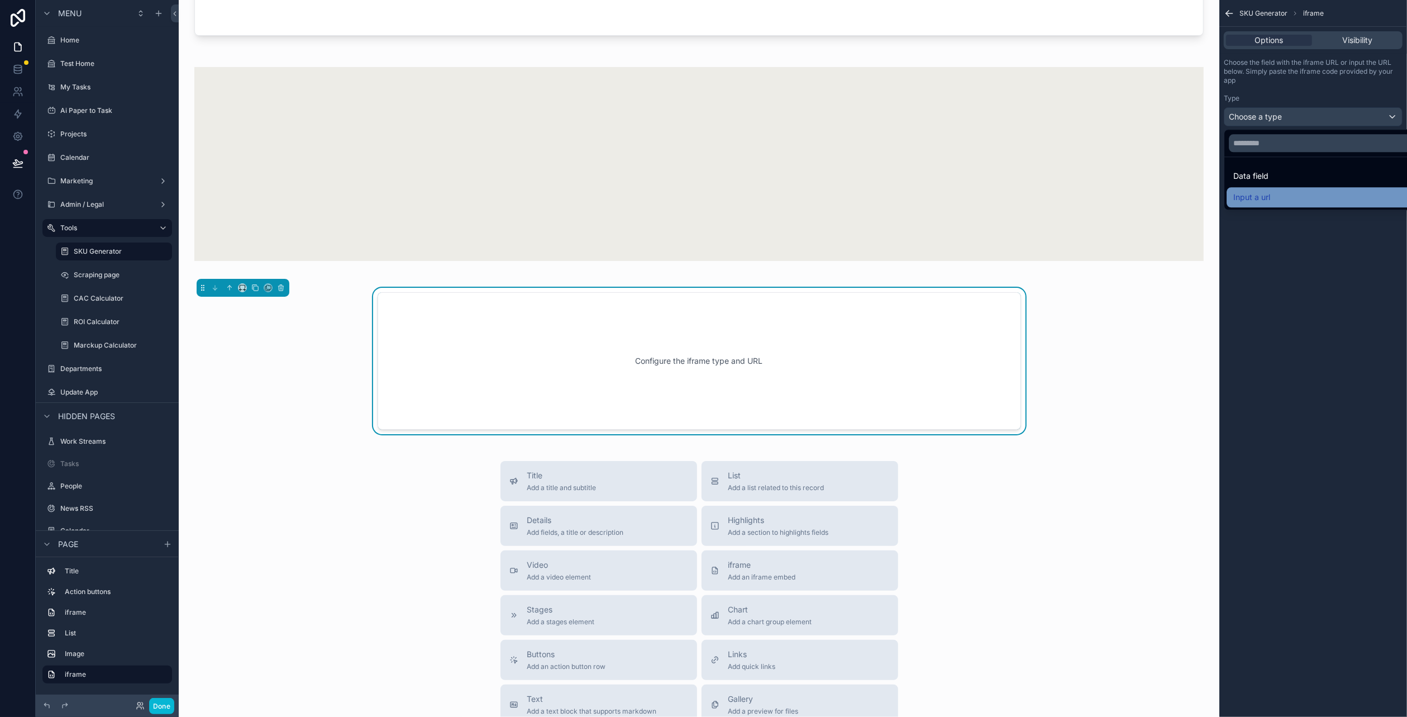
click at [1284, 193] on div "Input a url" at bounding box center [1326, 196] width 186 height 13
click at [1276, 162] on div "﻿" at bounding box center [1313, 158] width 179 height 18
click at [1271, 158] on p "﻿" at bounding box center [1314, 157] width 172 height 9
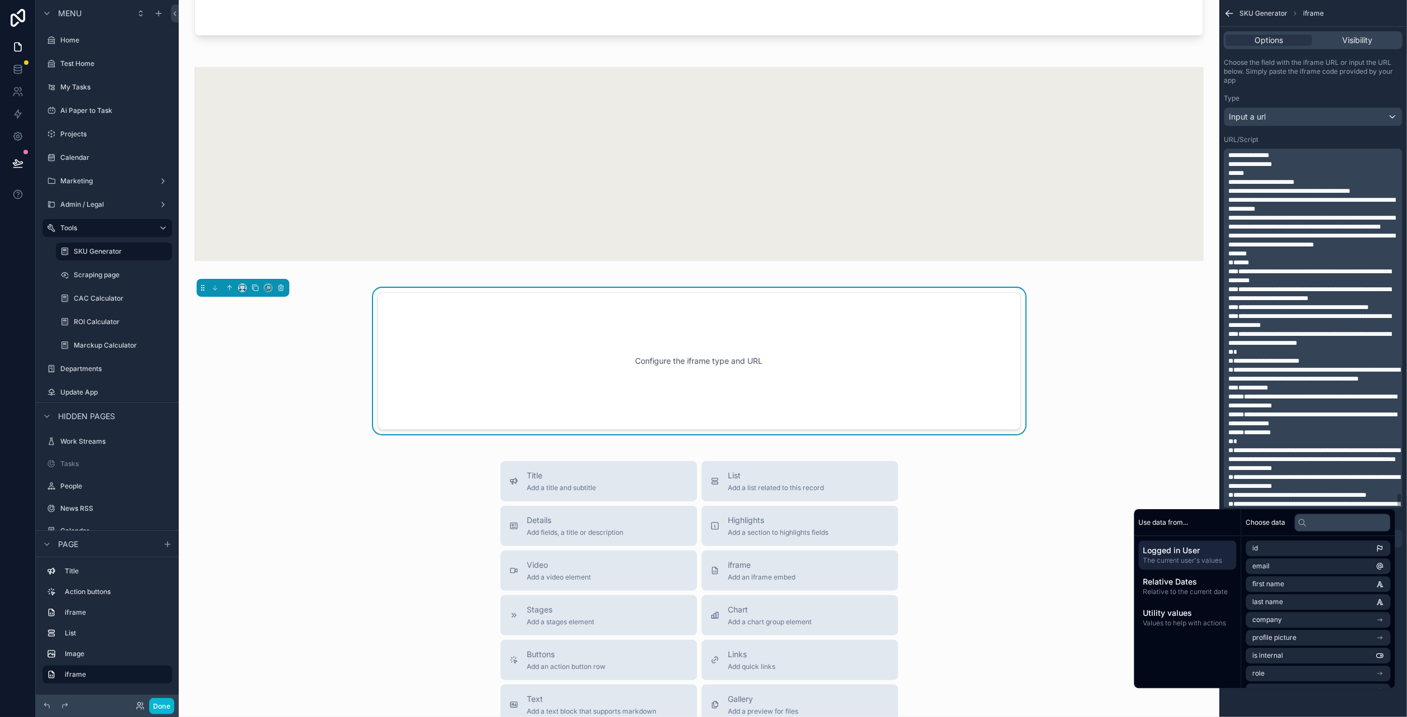
scroll to position [17191, 0]
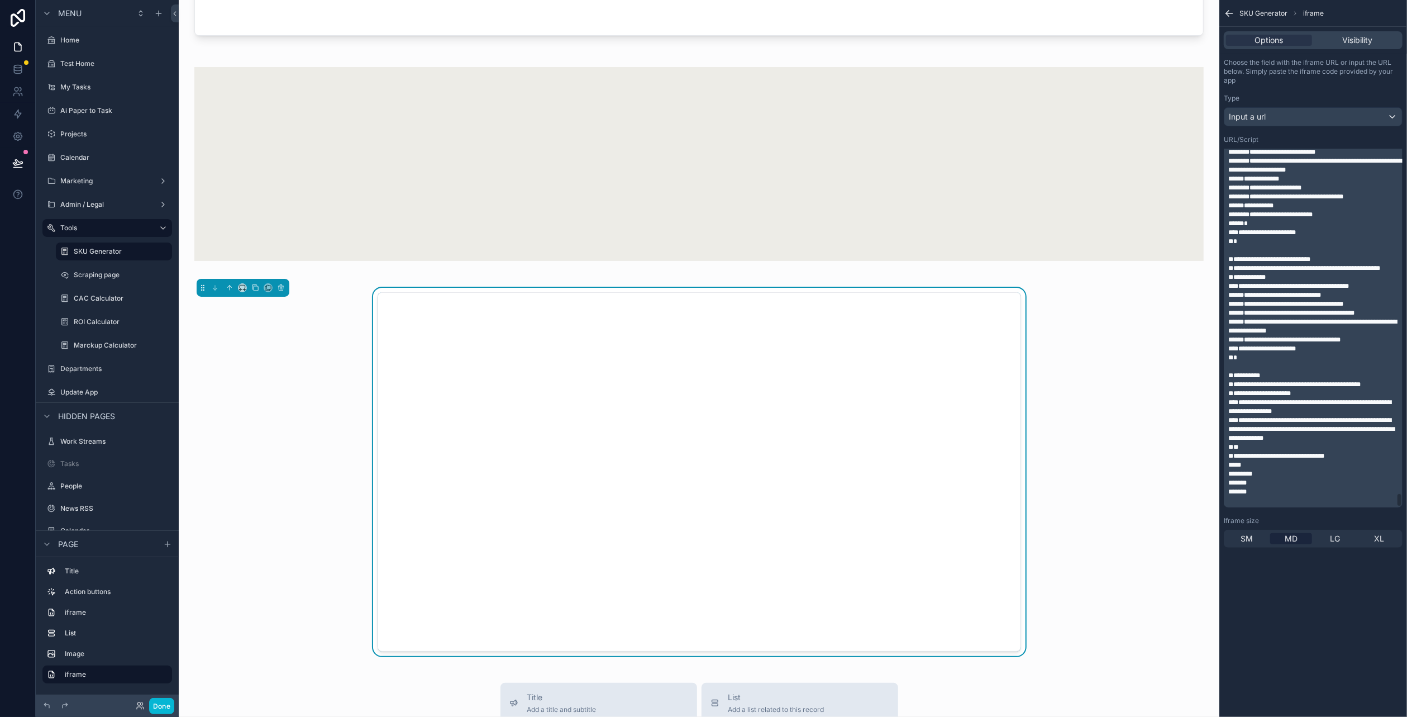
click at [1280, 348] on span "**********" at bounding box center [1262, 348] width 68 height 7
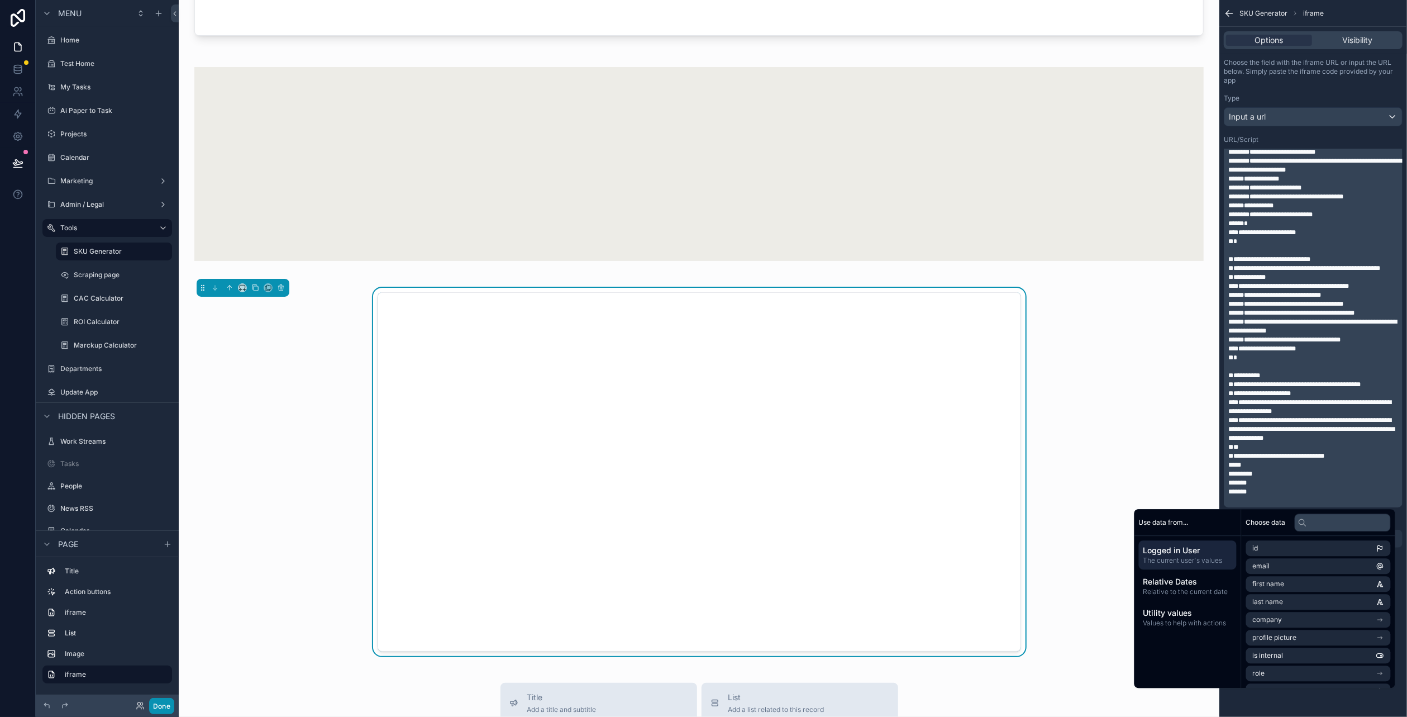
click at [163, 709] on button "Done" at bounding box center [161, 706] width 25 height 16
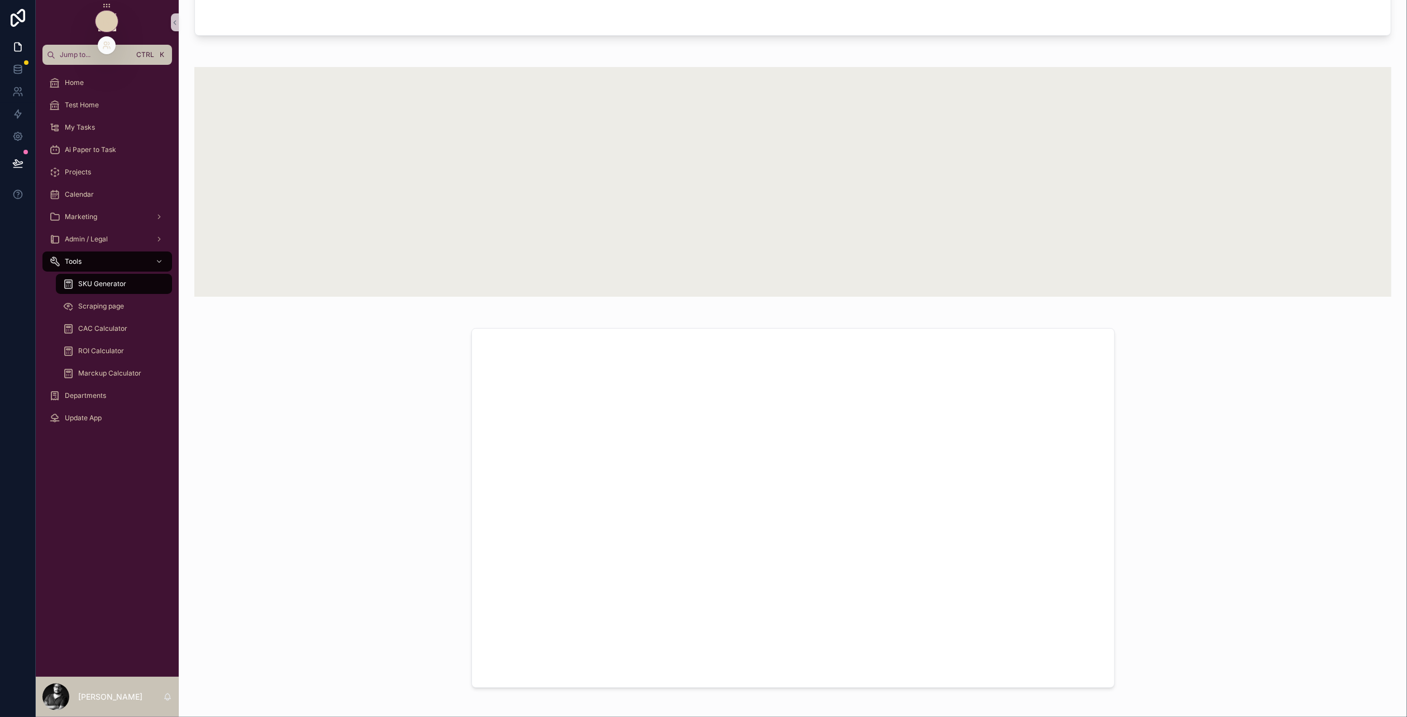
click at [109, 21] on icon at bounding box center [106, 21] width 9 height 9
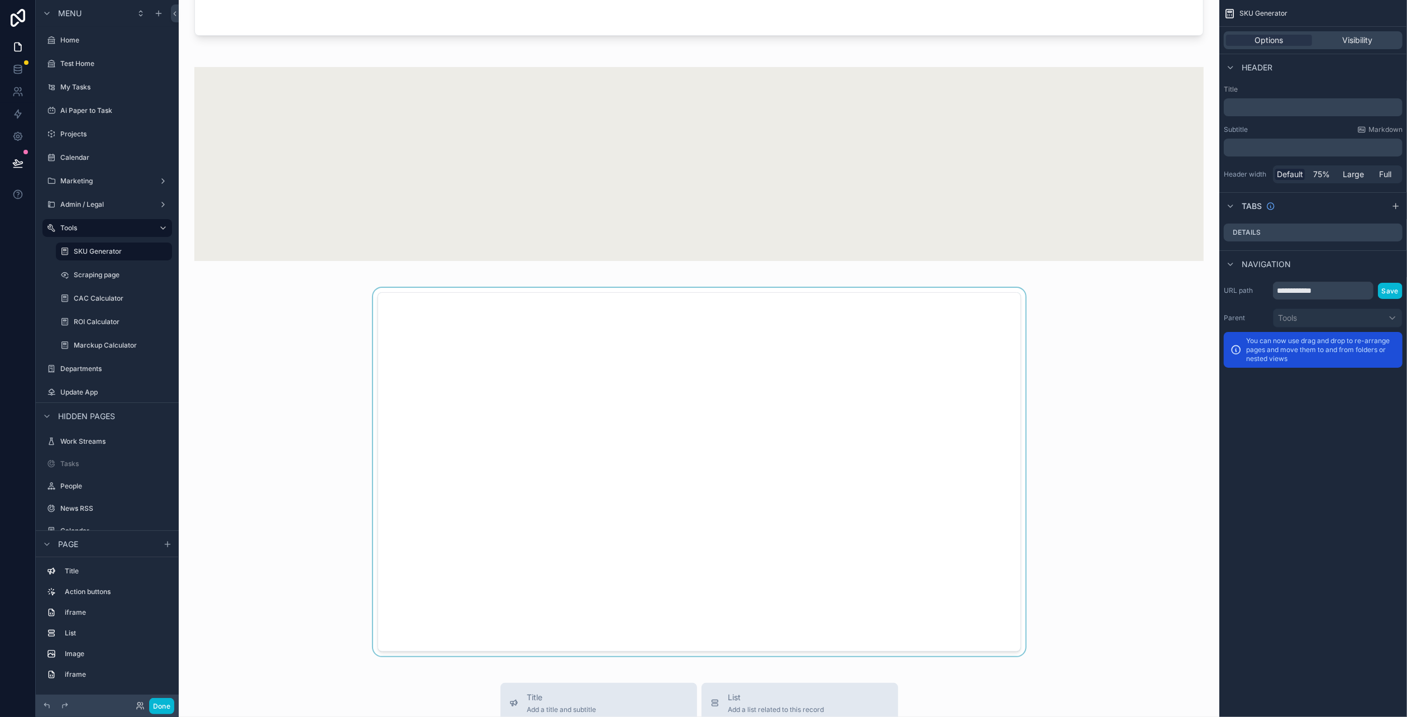
click at [658, 451] on div "scrollable content" at bounding box center [699, 472] width 1023 height 369
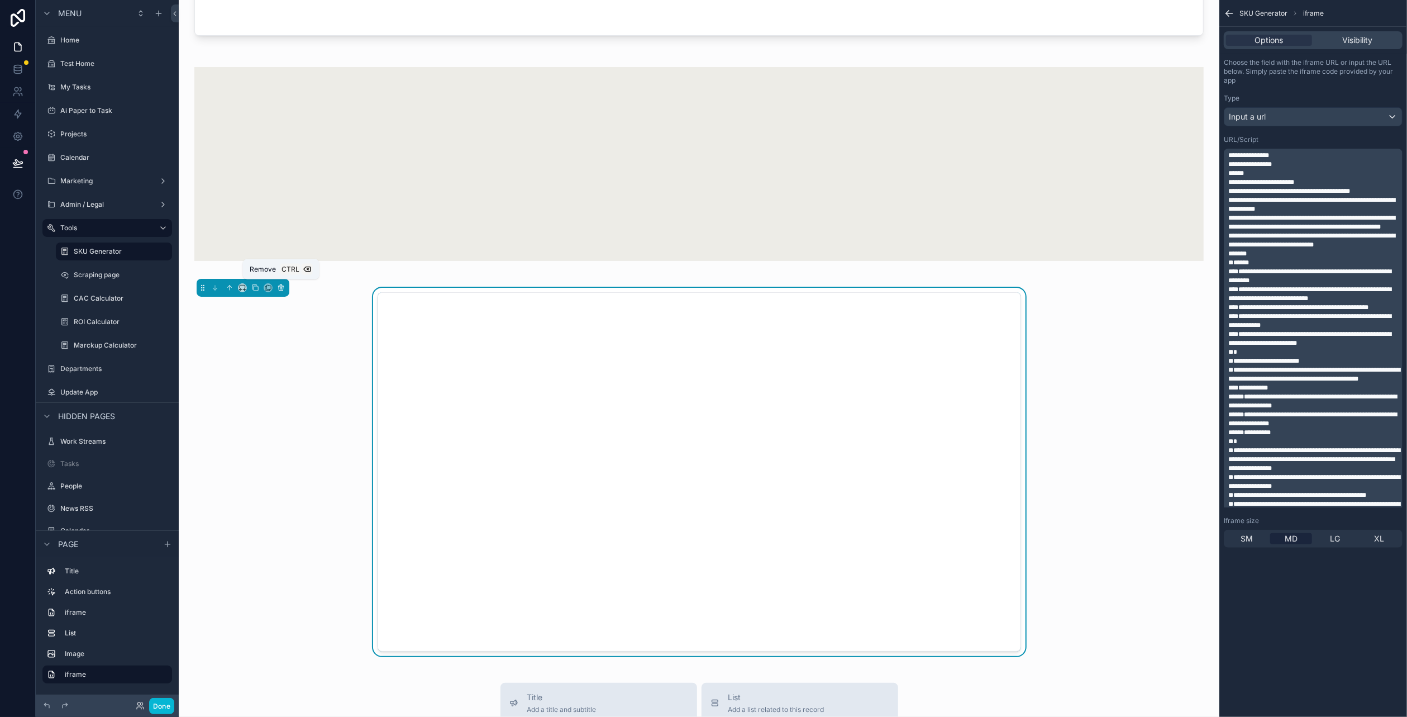
click at [280, 285] on icon "scrollable content" at bounding box center [281, 288] width 8 height 8
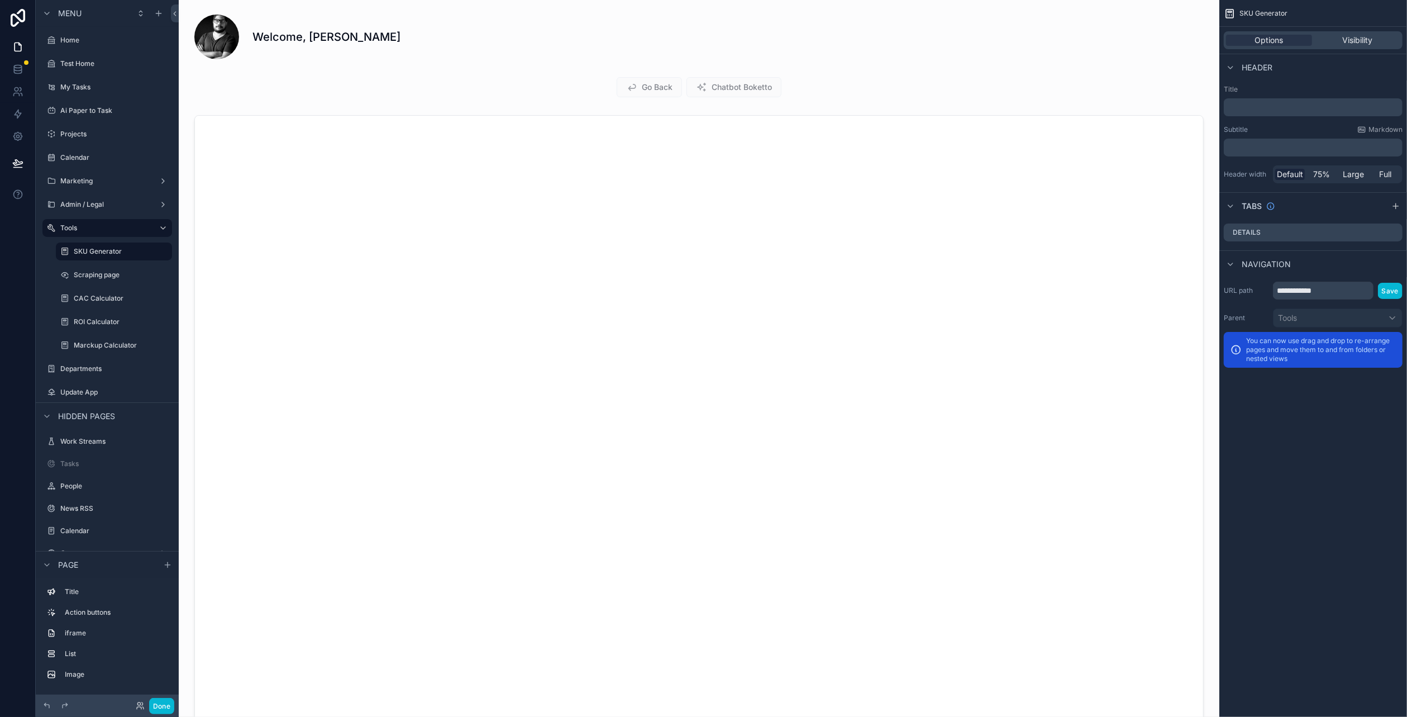
scroll to position [0, 0]
